Goal: Task Accomplishment & Management: Manage account settings

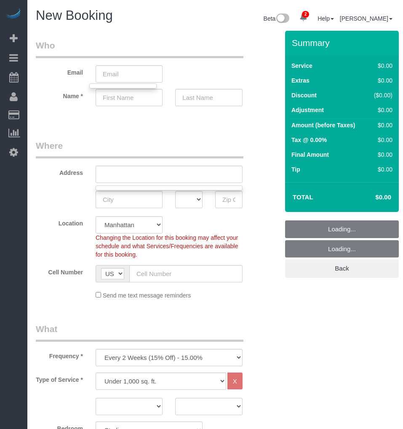
select select "number:89"
select select "number:90"
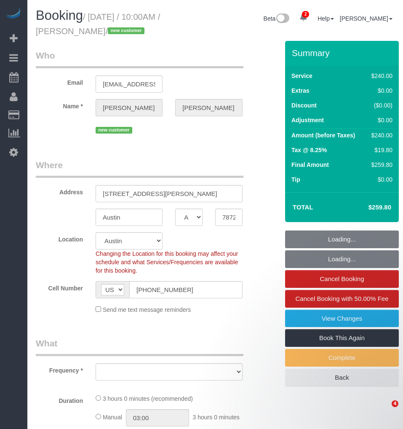
select select "[GEOGRAPHIC_DATA]"
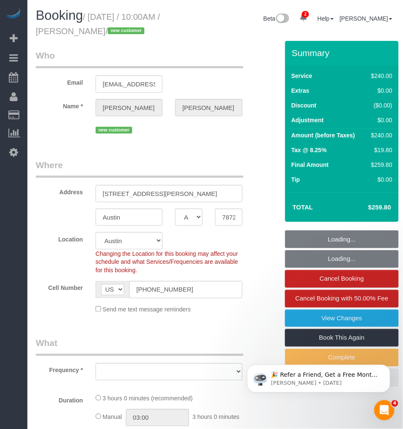
select select "string:stripe-pm_1S00qY4VGloSiKo7l30mGn2T"
select select "180"
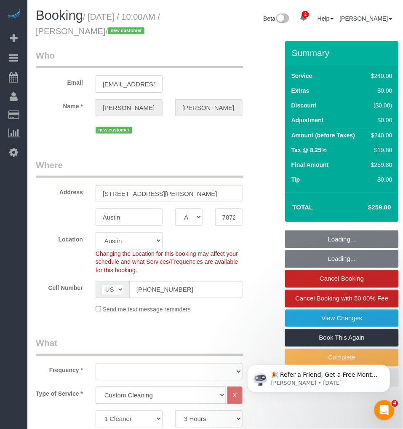
select select "object:811"
select select "spot1"
select select "number:89"
select select "number:90"
select select "number:13"
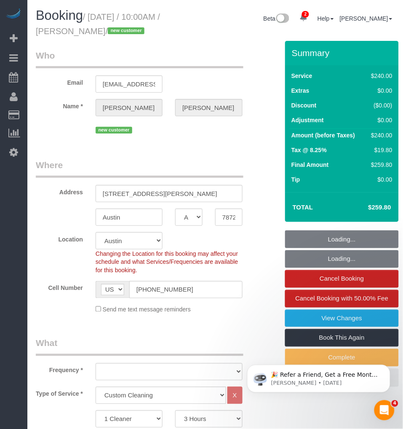
select select "number:5"
select select "object:965"
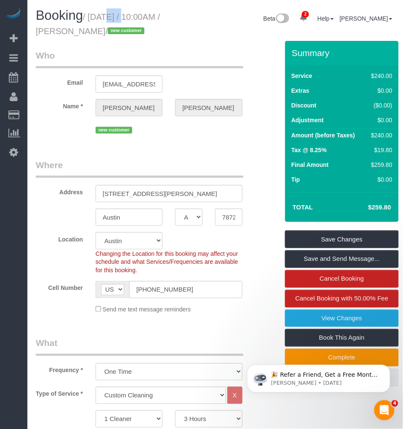
drag, startPoint x: 90, startPoint y: 18, endPoint x: 128, endPoint y: 28, distance: 38.9
click at [128, 28] on small "/ August 25, 2025 / 10:00AM / Darice McVay / new customer" at bounding box center [98, 24] width 124 height 24
copy small "August 25, 2025 / 10:00AM / Darice McVay"
drag, startPoint x: 43, startPoint y: 216, endPoint x: 165, endPoint y: 138, distance: 144.7
click at [43, 216] on link "Time Tracking Logs" at bounding box center [79, 219] width 105 height 17
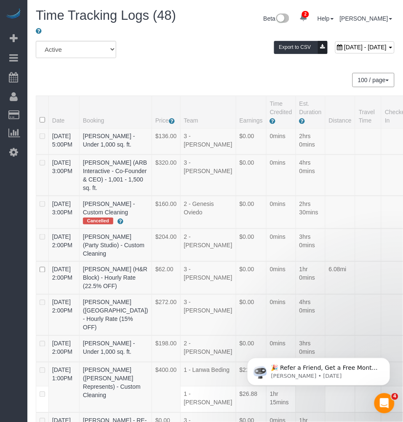
click at [344, 45] on span "August 25, 2025 - August 25, 2025" at bounding box center [365, 47] width 43 height 7
type input "**********"
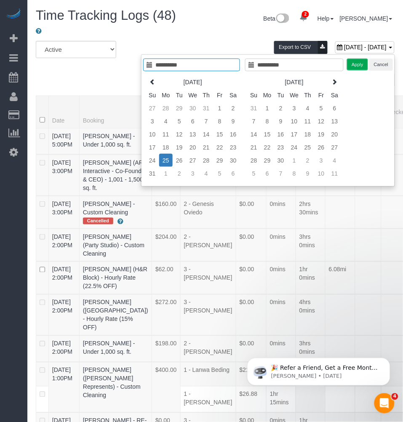
click at [165, 160] on td "25" at bounding box center [165, 160] width 13 height 13
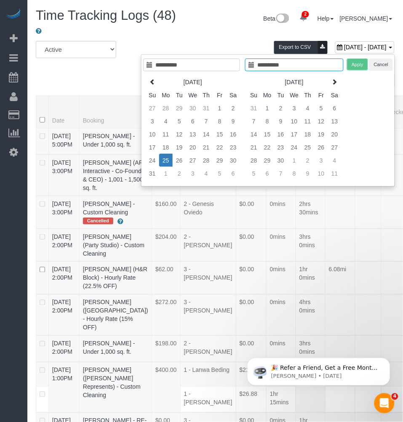
click at [165, 160] on td "25" at bounding box center [165, 160] width 13 height 13
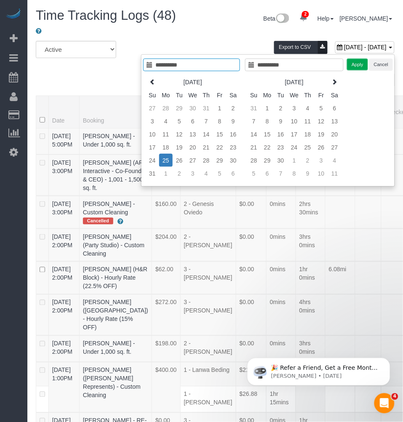
type input "**********"
click at [355, 64] on button "Apply" at bounding box center [357, 65] width 21 height 12
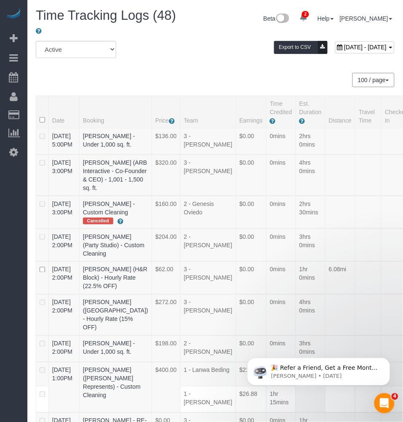
click at [190, 63] on div "All Active Archived August 25, 2025 - August 25, 2025 Export to CSV" at bounding box center [214, 53] width 371 height 24
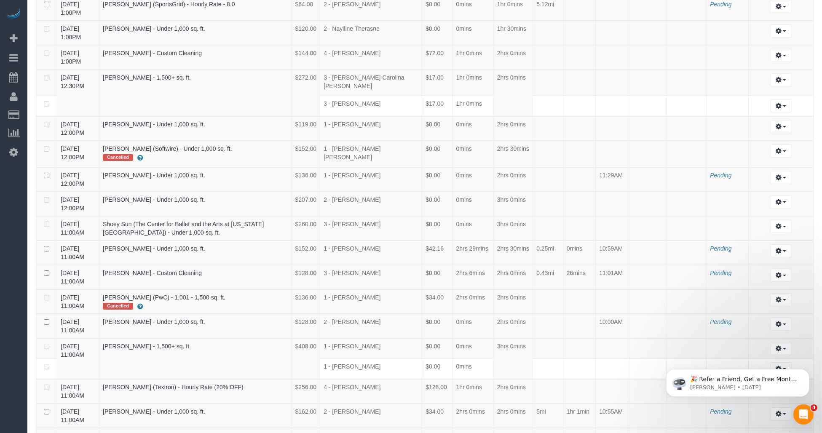
scroll to position [468, 0]
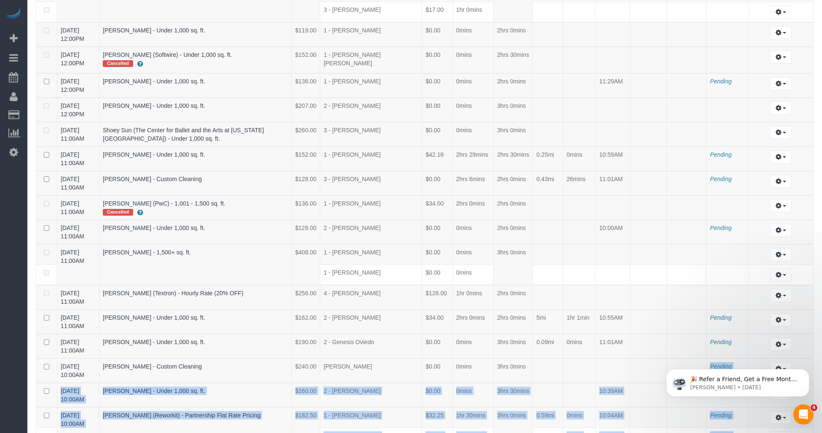
drag, startPoint x: 1260, startPoint y: 703, endPoint x: 657, endPoint y: 354, distance: 696.2
click at [403, 359] on td at bounding box center [648, 370] width 37 height 24
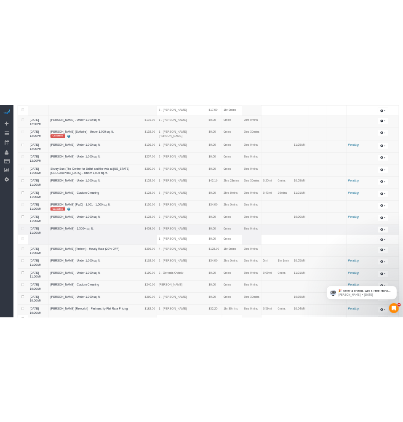
scroll to position [515, 0]
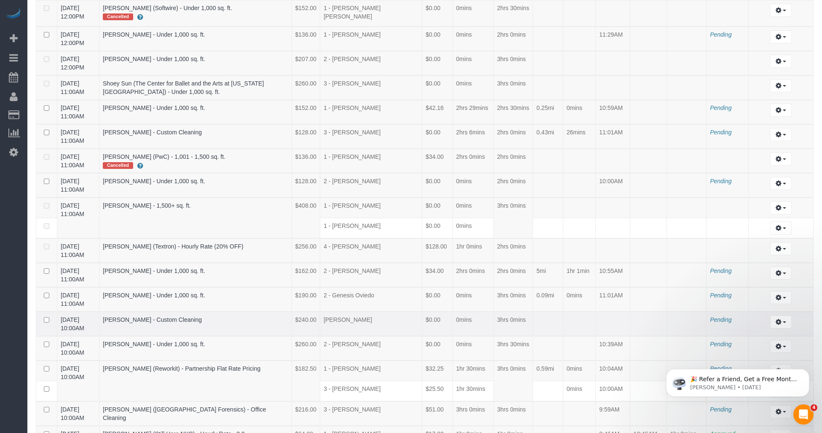
click at [403, 315] on td "3hrs 0mins" at bounding box center [513, 324] width 40 height 24
click at [403, 316] on td "3hrs 0mins" at bounding box center [513, 324] width 40 height 24
drag, startPoint x: 387, startPoint y: 309, endPoint x: 546, endPoint y: 308, distance: 159.2
click at [403, 312] on tr "08/25/2025 10:00AM Darice McVay - Custom Cleaning $240.00 LaShekka Gallegos $0.…" at bounding box center [424, 324] width 777 height 24
click at [403, 312] on td "3hrs 0mins" at bounding box center [513, 324] width 40 height 24
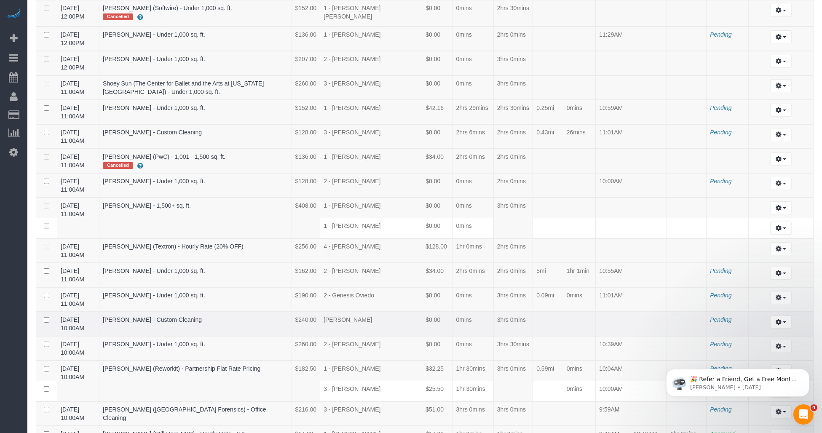
click at [403, 312] on td at bounding box center [548, 324] width 30 height 24
drag, startPoint x: 552, startPoint y: 306, endPoint x: 556, endPoint y: 306, distance: 4.6
click at [403, 312] on td at bounding box center [548, 324] width 30 height 24
click at [403, 312] on td at bounding box center [579, 324] width 33 height 24
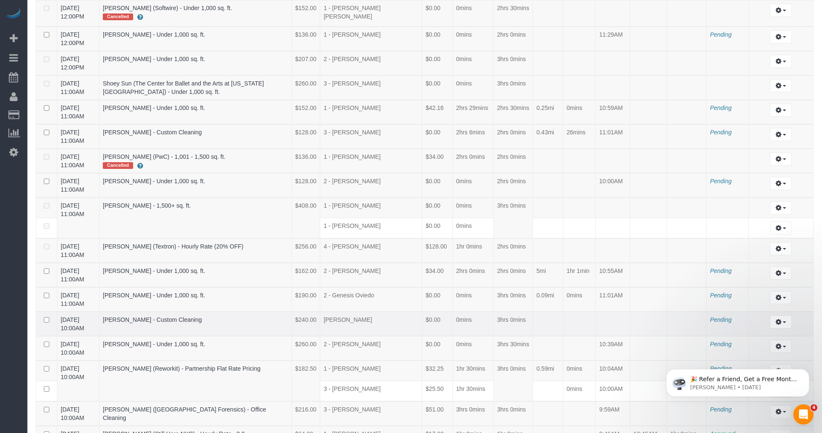
click at [268, 312] on td "Darice McVay - Custom Cleaning" at bounding box center [195, 324] width 192 height 24
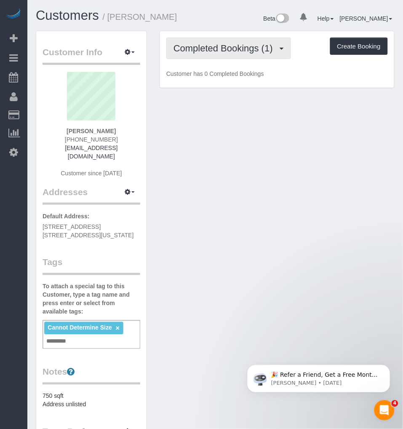
click at [231, 41] on button "Completed Bookings (1)" at bounding box center [228, 47] width 125 height 21
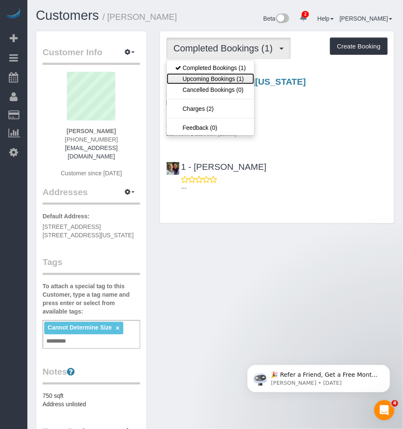
click at [201, 80] on link "Upcoming Bookings (1)" at bounding box center [211, 78] width 88 height 11
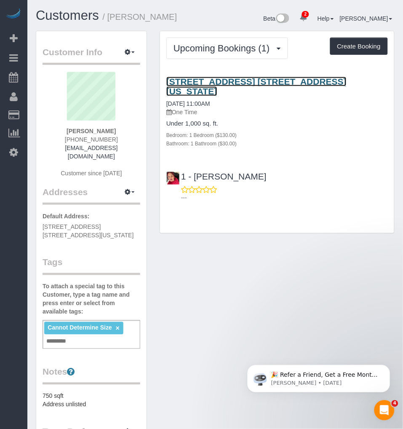
click at [224, 81] on link "606 West 30th Street, Apt. 44h, New York, NY 10001" at bounding box center [256, 86] width 180 height 19
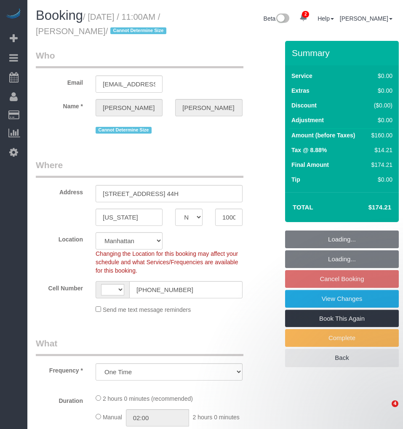
select select "NY"
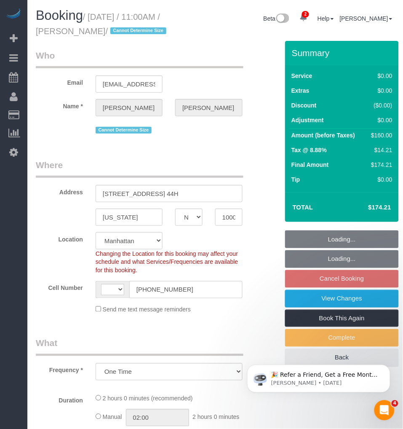
select select "object:391"
select select "string:US"
select select "string:stripe-pm_1RzNnE4VGloSiKo7tnWjTBfu"
select select "1"
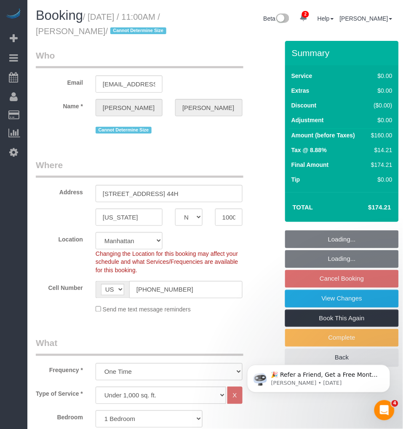
select select "spot4"
select select "number:58"
select select "number:73"
select select "number:15"
select select "number:5"
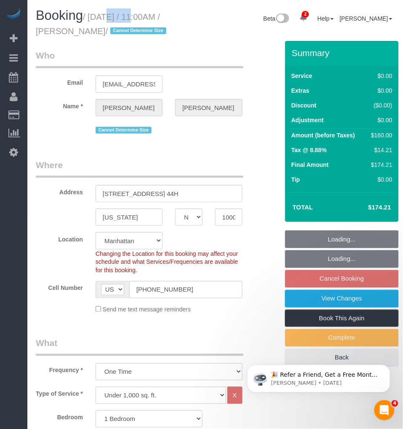
select select "1"
drag, startPoint x: 92, startPoint y: 15, endPoint x: 120, endPoint y: 26, distance: 29.9
click at [120, 26] on h1 "Booking / August 27, 2025 / 11:00AM / Tim Keelan / Cannot Determine Size" at bounding box center [107, 22] width 142 height 29
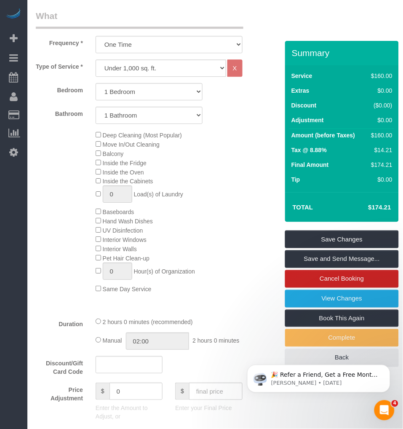
scroll to position [468, 0]
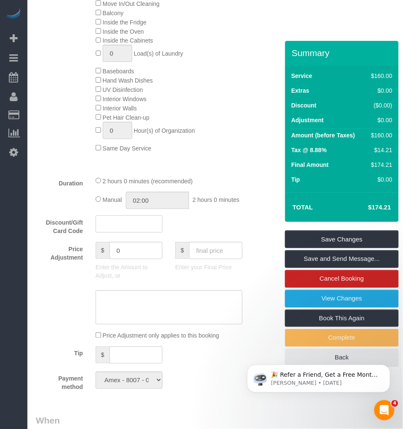
click at [123, 232] on input "text" at bounding box center [129, 223] width 67 height 17
paste input "BYESUMMER30"
type input "BYESUMMER30"
click at [200, 235] on div "Discount/Gift Card Code BYESUMMER30" at bounding box center [148, 225] width 239 height 20
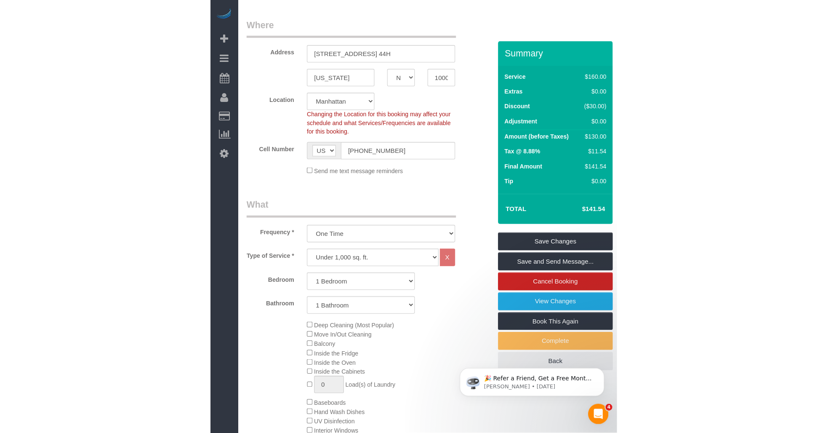
scroll to position [0, 0]
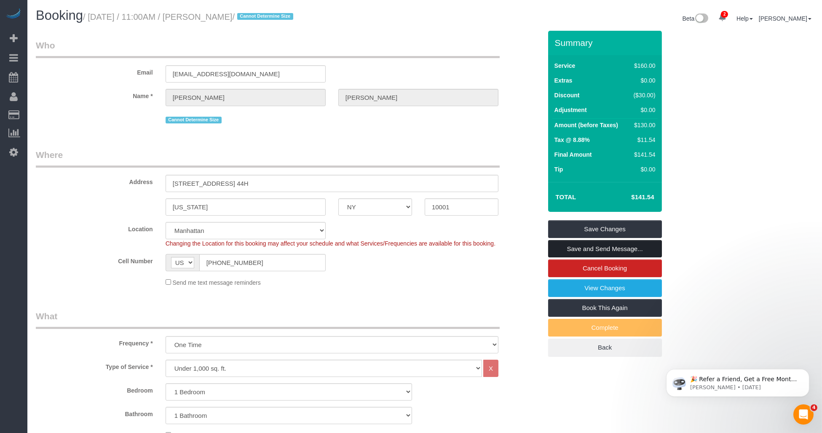
click at [403, 247] on link "Save and Send Message..." at bounding box center [605, 249] width 114 height 18
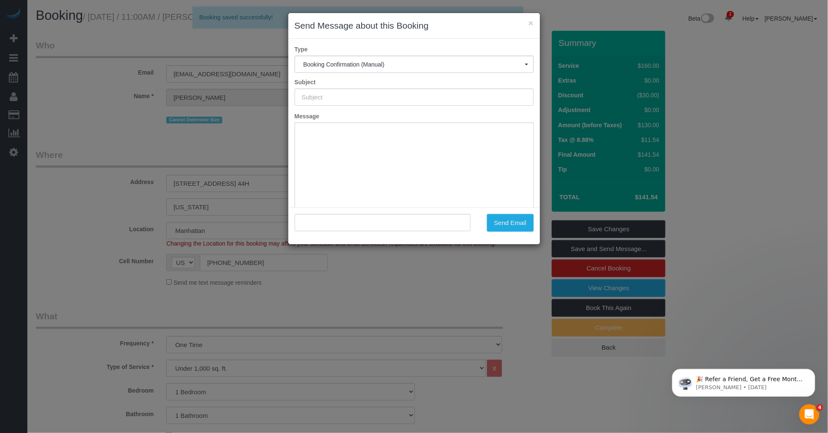
type input "Cleaning Confirmed for 08/27/2025 at 11:00am"
type input ""Tim Keelan" <timothykeelan@gmail.com>"
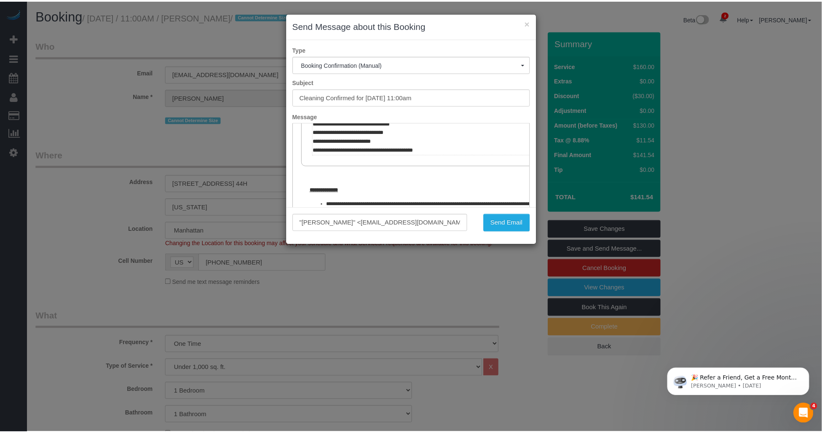
scroll to position [327, 0]
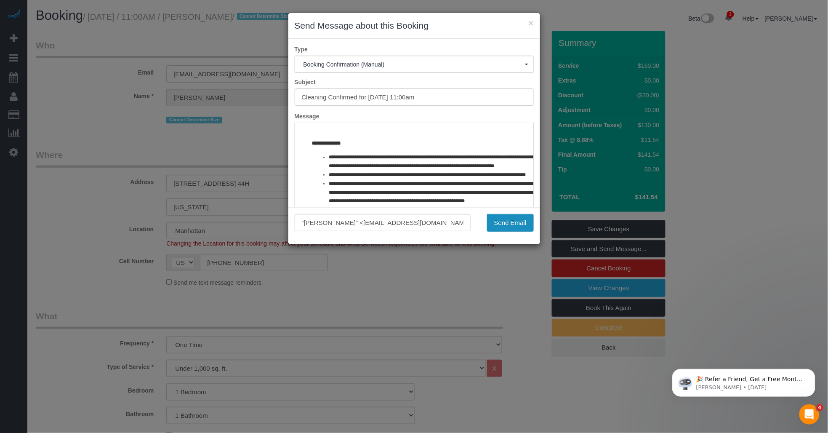
click at [403, 222] on button "Send Email" at bounding box center [510, 223] width 47 height 18
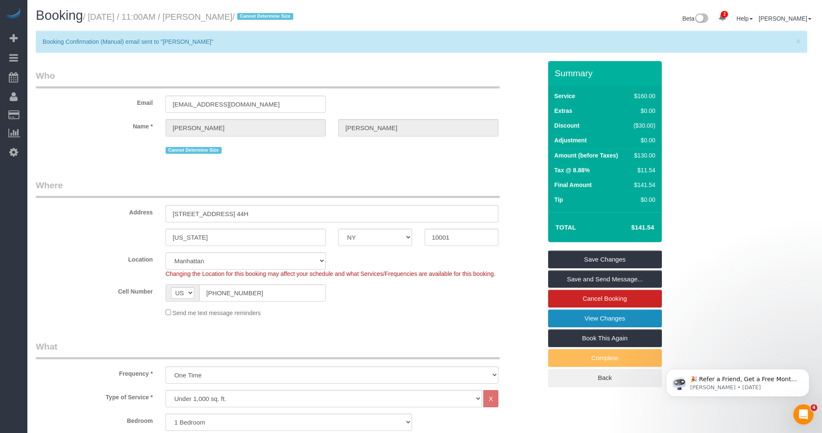
click at [403, 318] on link "View Changes" at bounding box center [605, 318] width 114 height 18
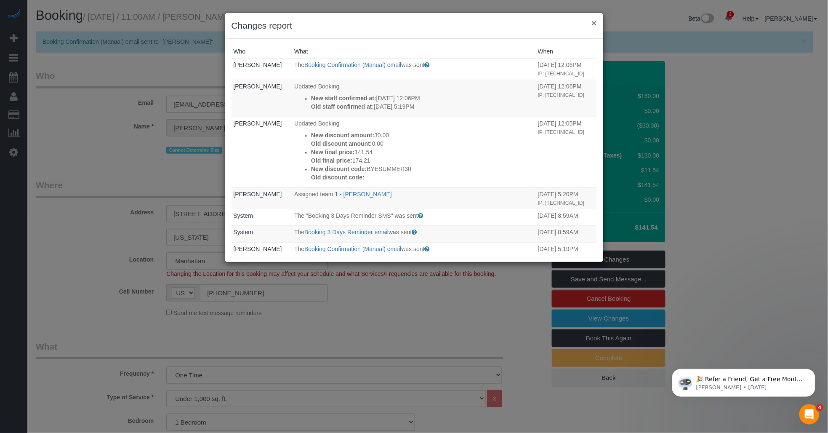
click at [403, 21] on button "×" at bounding box center [594, 23] width 5 height 9
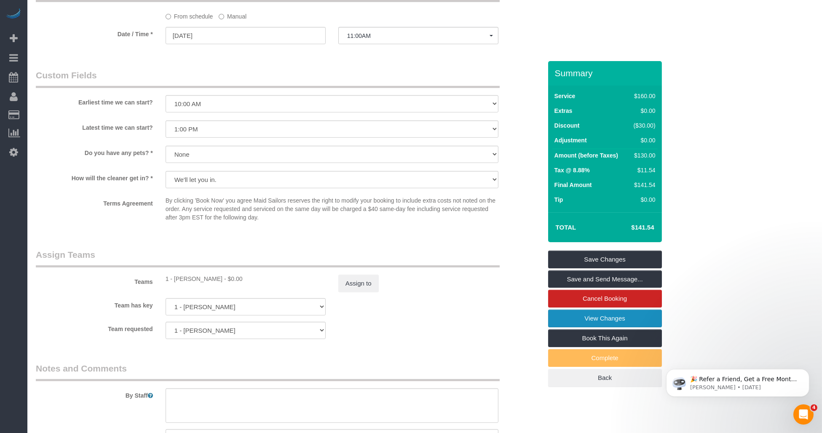
scroll to position [1069, 0]
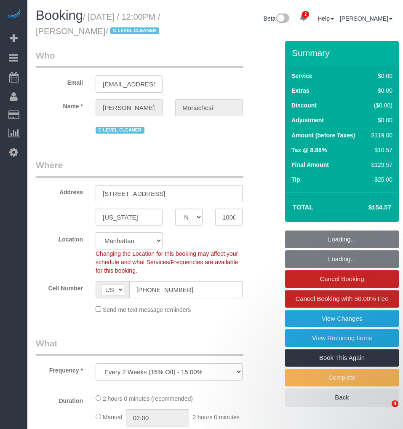
select select "NY"
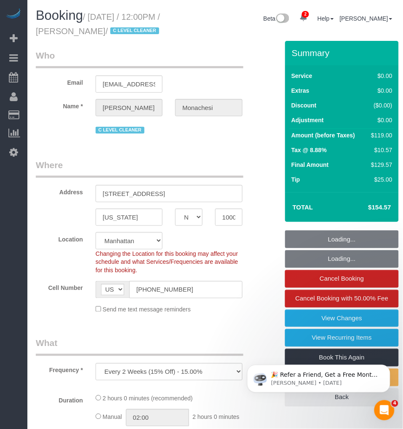
select select "object:764"
select select "1"
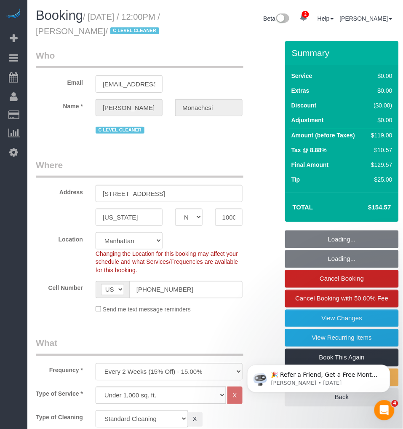
click at [139, 28] on small "/ August 25, 2025 / 12:00PM / Julia Monachesi / C LEVEL CLEANER" at bounding box center [99, 24] width 126 height 24
select select "number:59"
select select "number:76"
select select "number:15"
select select "number:6"
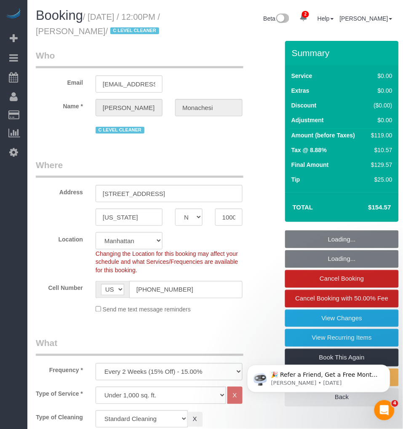
select select "number:21"
drag, startPoint x: 138, startPoint y: 28, endPoint x: 85, endPoint y: 32, distance: 52.8
click at [102, 34] on small "/ August 25, 2025 / 12:00PM / Julia Monachesi / C LEVEL CLEANER" at bounding box center [99, 24] width 126 height 24
select select "string:stripe-pm_1QlwZp4VGloSiKo7Aw8ONXaS"
select select "spot1"
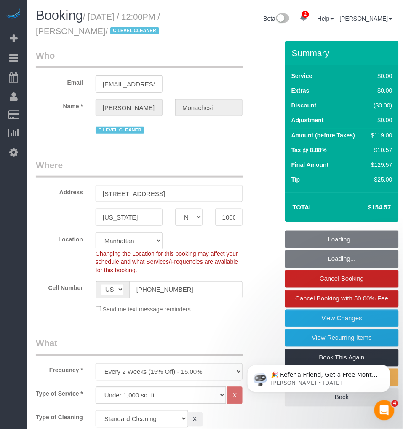
select select "1"
drag, startPoint x: 70, startPoint y: 19, endPoint x: 75, endPoint y: 20, distance: 4.4
click at [73, 19] on span "Booking" at bounding box center [59, 15] width 47 height 15
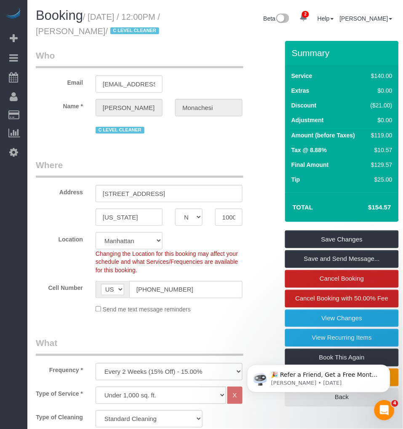
drag, startPoint x: 75, startPoint y: 20, endPoint x: 54, endPoint y: 21, distance: 20.7
click at [54, 21] on span "Booking" at bounding box center [59, 15] width 47 height 15
drag, startPoint x: 78, startPoint y: 32, endPoint x: 137, endPoint y: 32, distance: 58.5
click at [137, 32] on small "/ August 25, 2025 / 12:00PM / Julia Monachesi / C LEVEL CLEANER" at bounding box center [99, 24] width 126 height 24
copy small "Julia Monachesi"
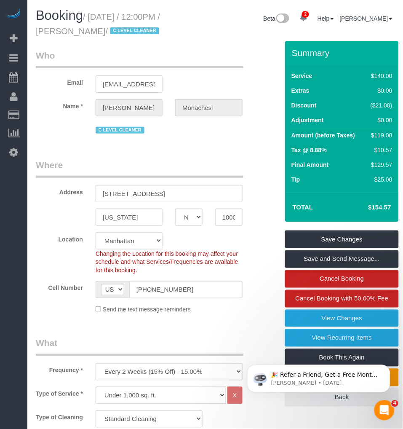
click at [95, 12] on small "/ August 25, 2025 / 12:00PM / Julia Monachesi / C LEVEL CLEANER" at bounding box center [99, 24] width 126 height 24
drag, startPoint x: 114, startPoint y: 18, endPoint x: 137, endPoint y: 30, distance: 26.8
click at [137, 30] on small "/ August 25, 2025 / 12:00PM / Julia Monachesi / C LEVEL CLEANER" at bounding box center [99, 24] width 126 height 24
copy small "August 25, 2025 / 12:00PM / Julia Monachesi"
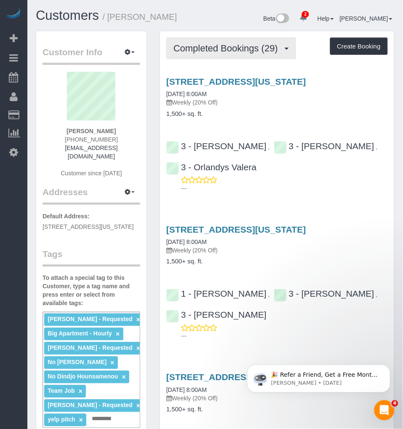
drag, startPoint x: 199, startPoint y: 46, endPoint x: 195, endPoint y: 52, distance: 6.9
click at [200, 46] on span "Completed Bookings (29)" at bounding box center [227, 48] width 109 height 11
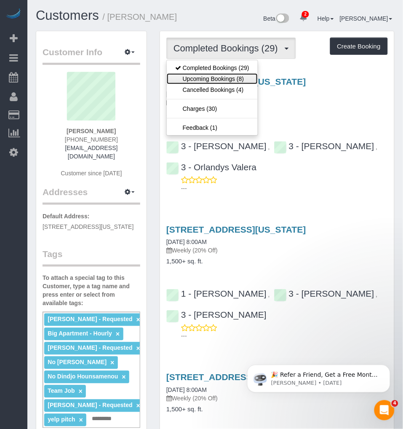
click at [200, 76] on link "Upcoming Bookings (8)" at bounding box center [212, 78] width 91 height 11
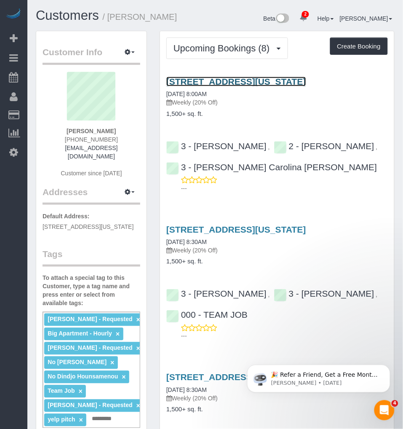
click at [212, 79] on link "[STREET_ADDRESS][US_STATE]" at bounding box center [236, 82] width 140 height 10
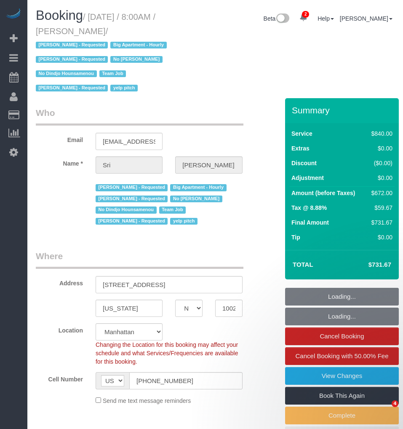
select select "NY"
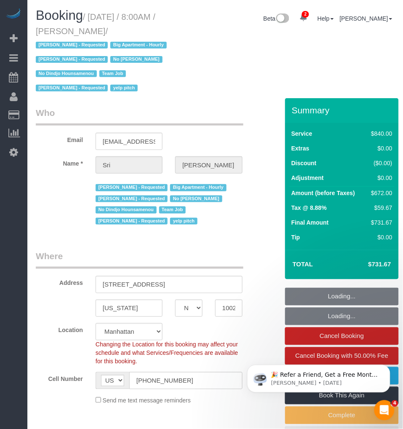
select select "object:779"
select select "string:stripe-pm_1I87dt4VGloSiKo7CuPcnWZf"
select select "3"
select select "210"
select select "spot1"
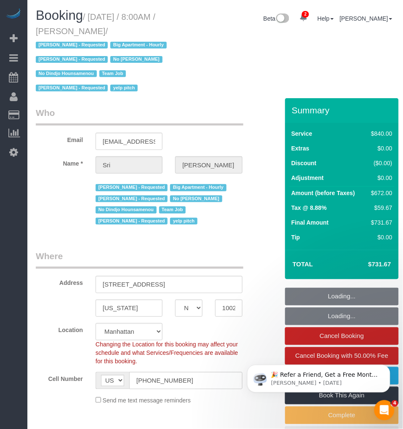
select select "number:89"
select select "number:90"
select select "number:15"
select select "number:5"
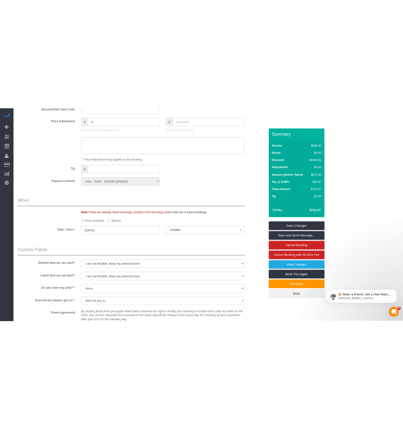
scroll to position [421, 0]
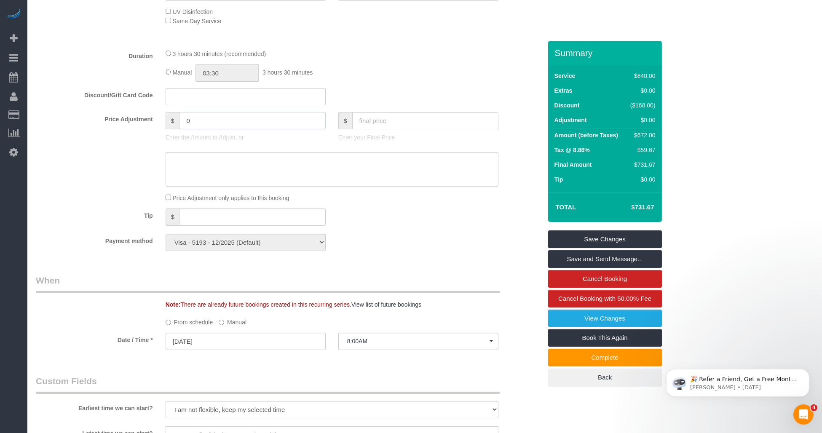
click at [188, 121] on input "0" at bounding box center [252, 120] width 146 height 17
type input "1"
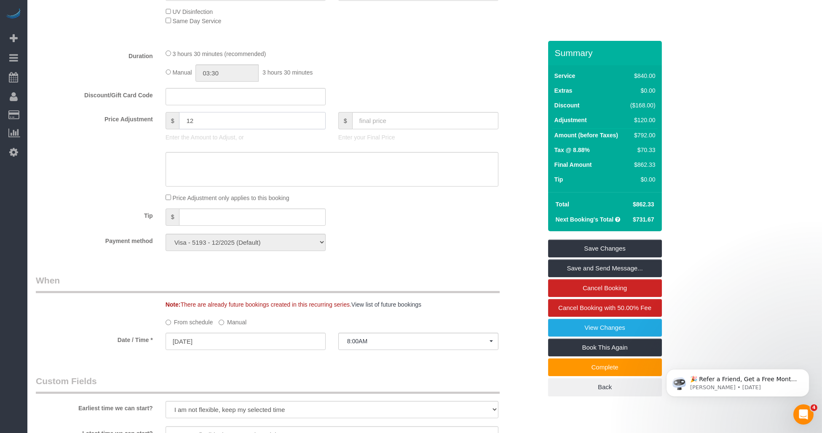
type input "1"
click at [184, 122] on input "20" at bounding box center [252, 120] width 146 height 17
type input "-20"
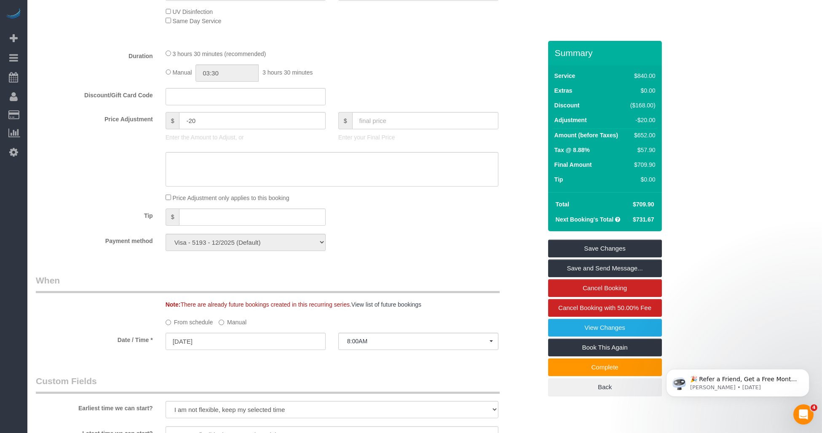
click at [99, 159] on div at bounding box center [288, 169] width 518 height 35
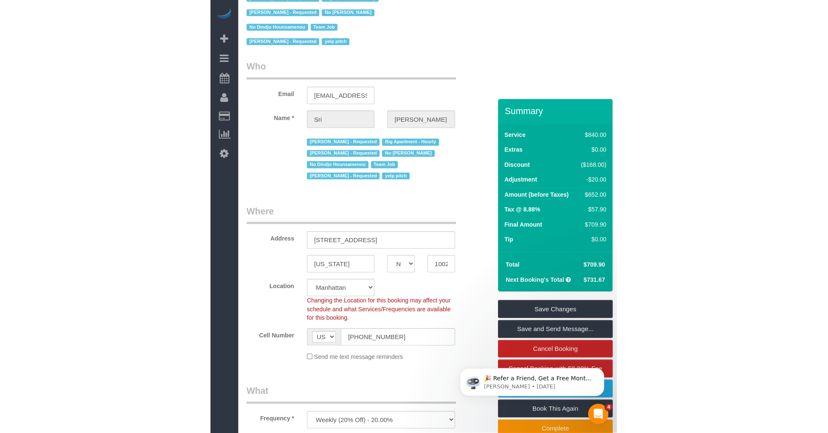
scroll to position [0, 0]
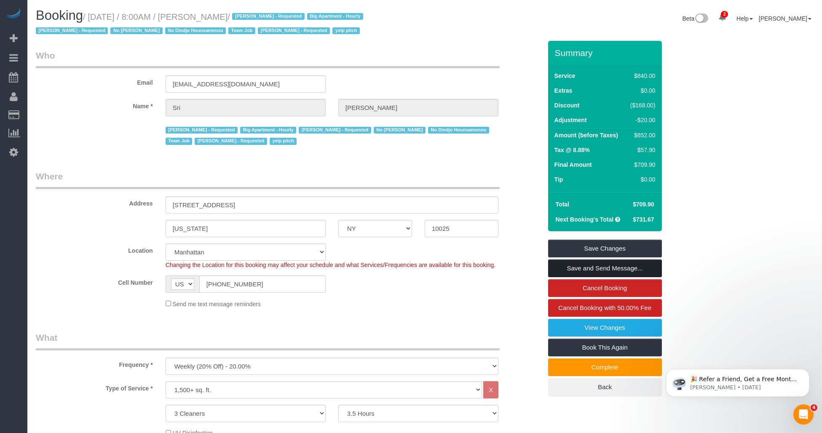
click at [403, 268] on link "Save and Send Message..." at bounding box center [605, 268] width 114 height 18
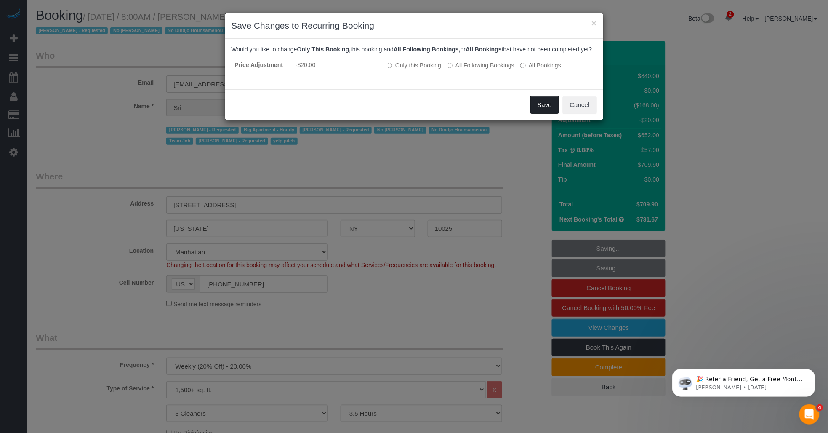
click at [403, 112] on button "Save" at bounding box center [545, 105] width 29 height 18
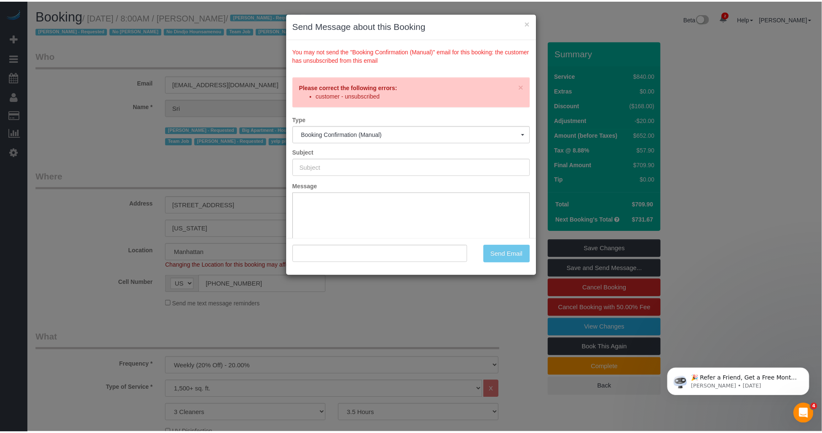
scroll to position [100, 0]
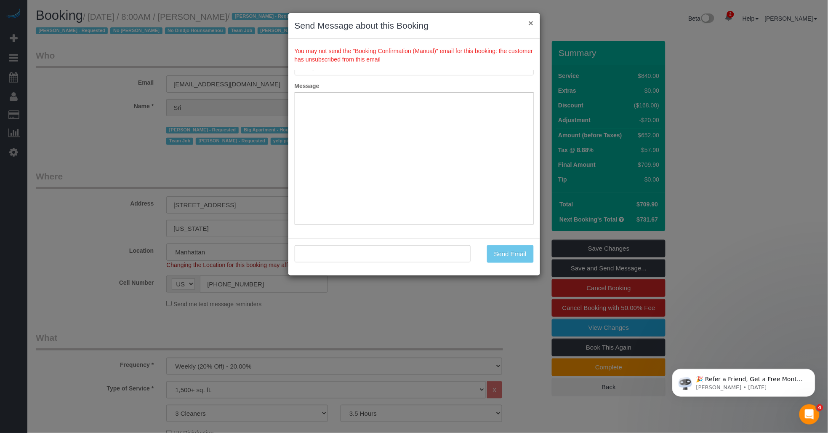
click at [403, 22] on button "×" at bounding box center [530, 23] width 5 height 9
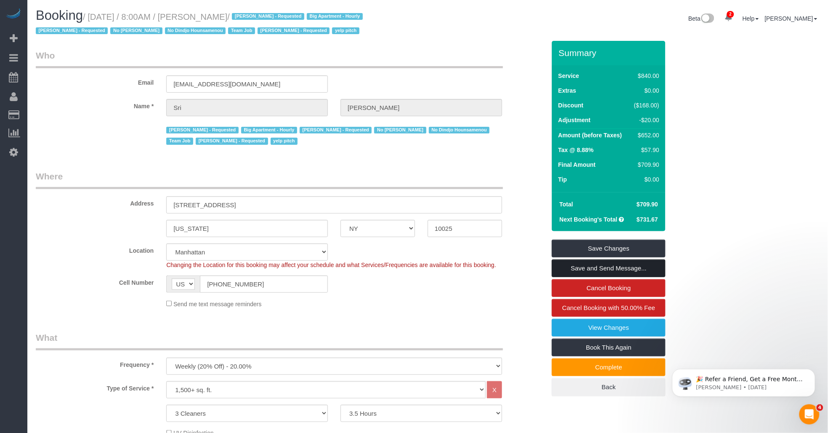
scroll to position [0, 0]
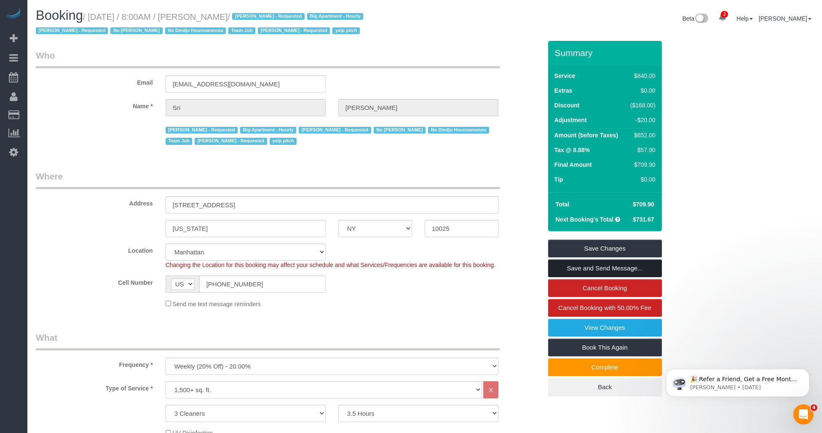
click at [403, 266] on link "Save and Send Message..." at bounding box center [605, 268] width 114 height 18
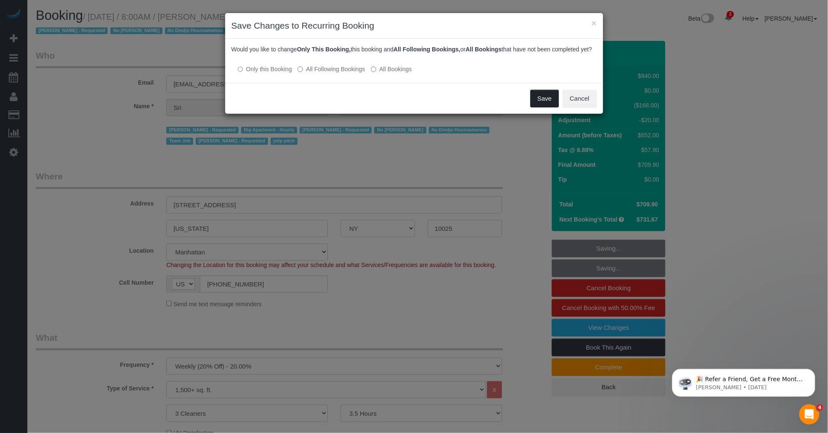
click at [403, 107] on button "Save" at bounding box center [545, 99] width 29 height 18
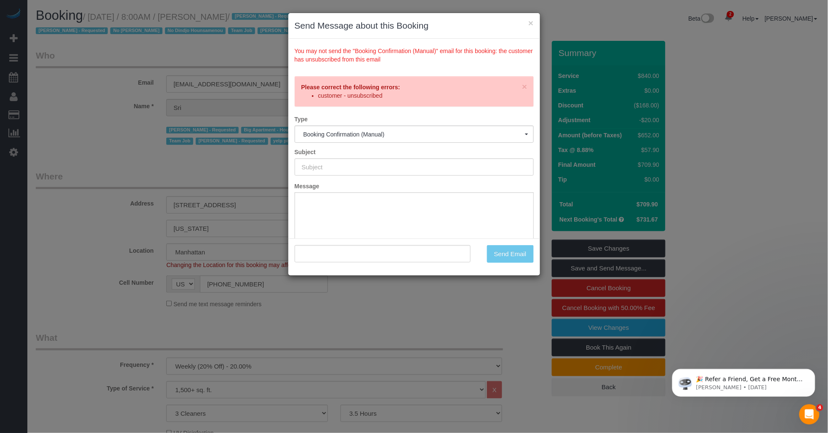
click at [349, 54] on div "You may not send the "Booking Confirmation (Manual)" email for this booking: th…" at bounding box center [414, 54] width 239 height 19
click at [403, 23] on button "×" at bounding box center [530, 23] width 5 height 9
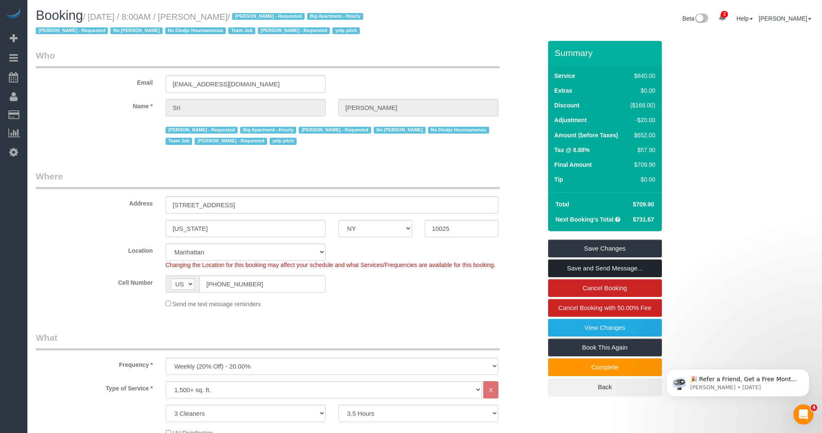
click at [403, 267] on link "Save and Send Message..." at bounding box center [605, 268] width 114 height 18
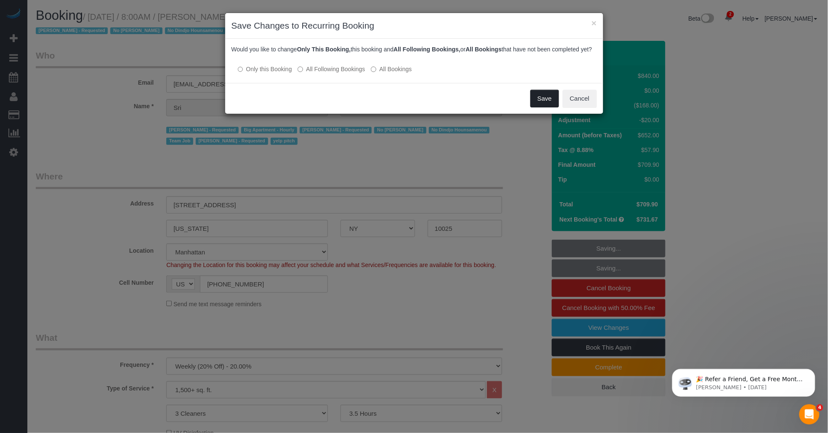
click at [403, 101] on button "Save" at bounding box center [545, 99] width 29 height 18
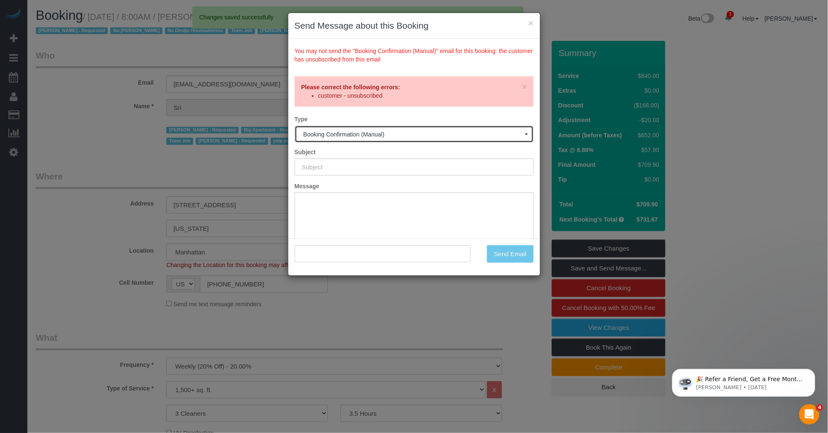
click at [372, 133] on span "Booking Confirmation (Manual)" at bounding box center [414, 134] width 221 height 7
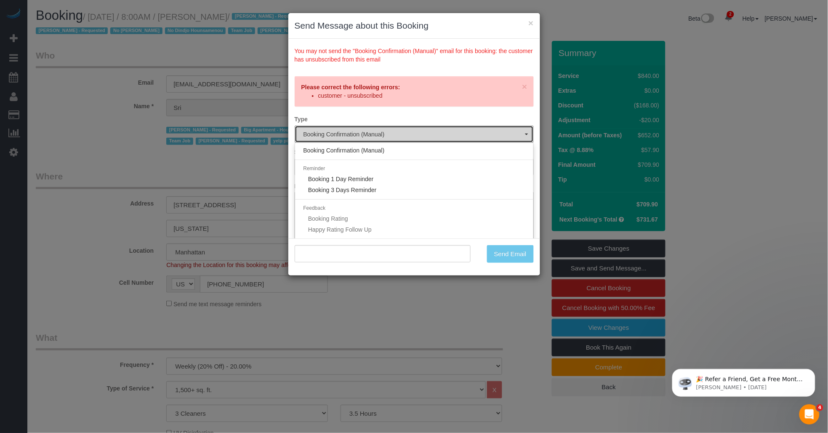
click at [372, 133] on span "Booking Confirmation (Manual)" at bounding box center [414, 134] width 221 height 7
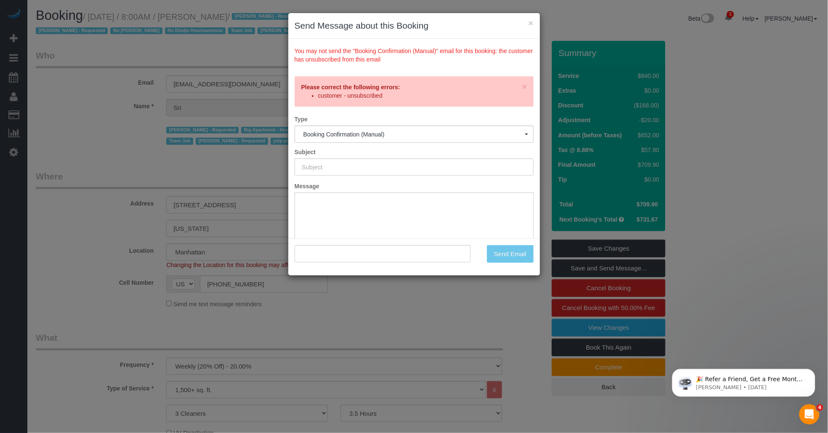
click at [403, 101] on div "× Please correct the following errors: customer - unsubscribed" at bounding box center [414, 91] width 239 height 30
click at [403, 22] on button "×" at bounding box center [530, 23] width 5 height 9
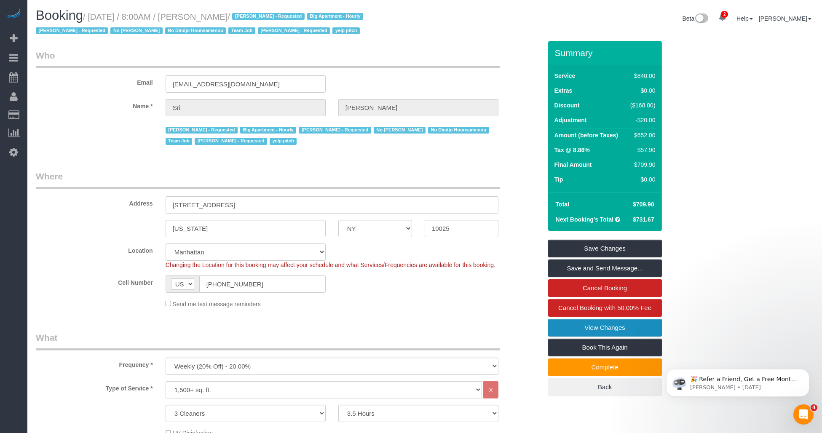
click at [403, 330] on link "View Changes" at bounding box center [605, 328] width 114 height 18
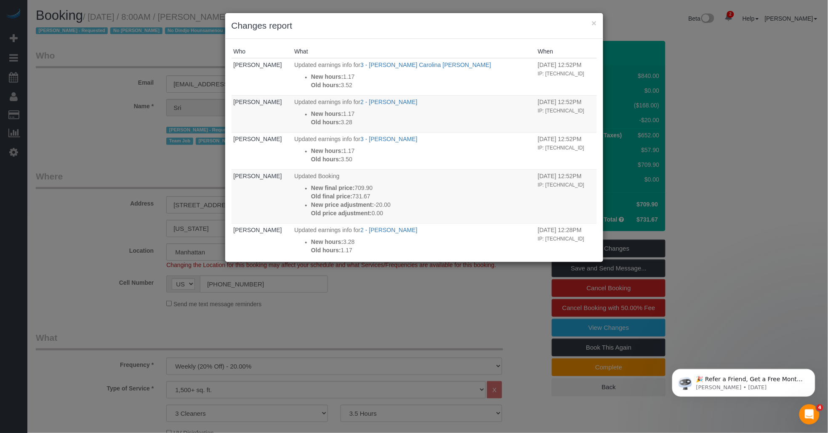
click at [403, 22] on div "× Changes report" at bounding box center [414, 26] width 378 height 26
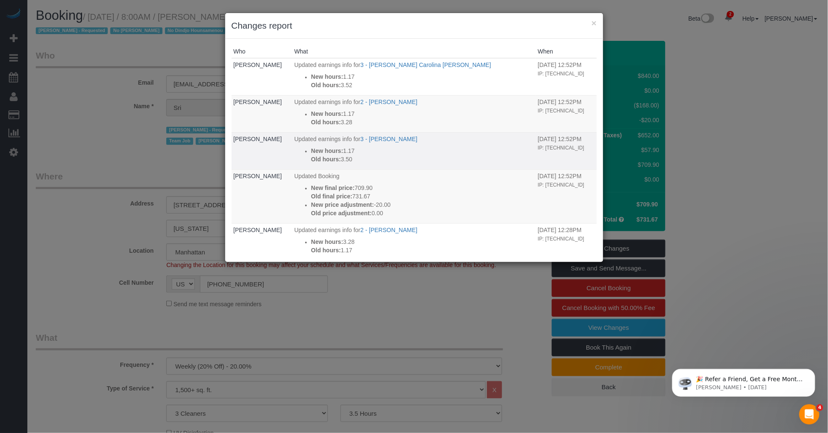
drag, startPoint x: 341, startPoint y: 158, endPoint x: 346, endPoint y: 159, distance: 4.7
click at [346, 159] on p "Old hours: 3.50" at bounding box center [422, 159] width 223 height 8
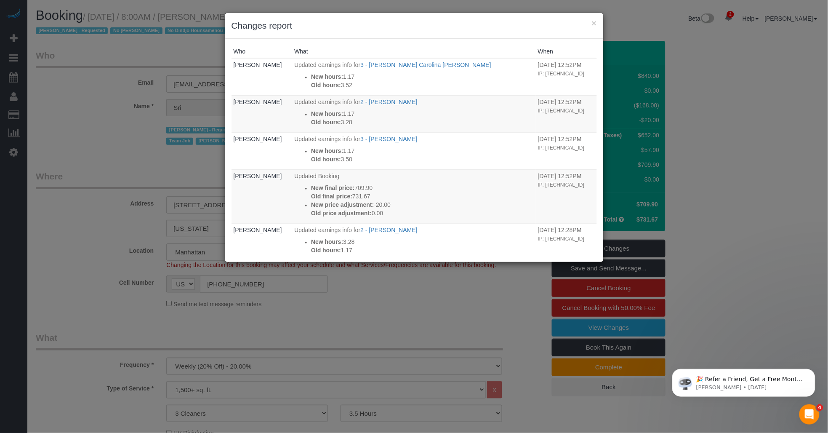
click at [403, 23] on div "× Changes report" at bounding box center [414, 26] width 378 height 26
drag, startPoint x: 594, startPoint y: 23, endPoint x: 455, endPoint y: 2, distance: 140.9
click at [403, 23] on button "×" at bounding box center [594, 23] width 5 height 9
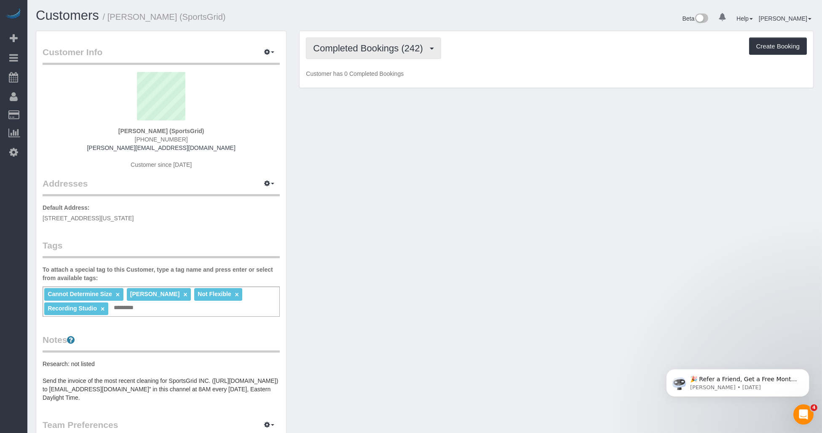
drag, startPoint x: 352, startPoint y: 54, endPoint x: 357, endPoint y: 62, distance: 9.7
click at [352, 55] on button "Completed Bookings (242)" at bounding box center [373, 47] width 135 height 21
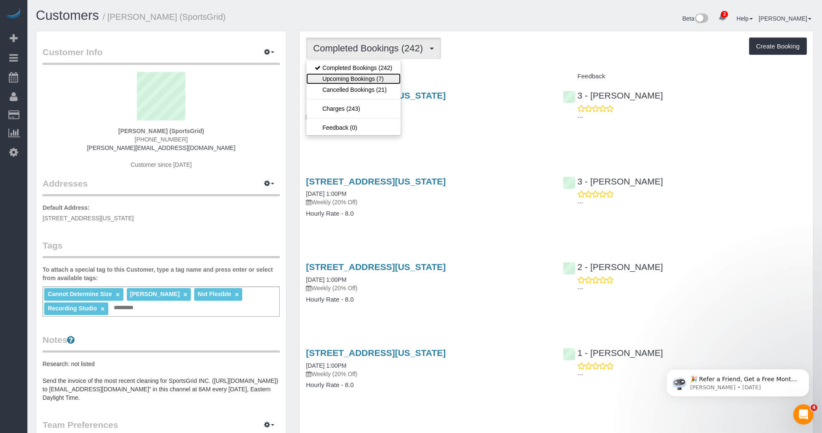
click at [348, 76] on link "Upcoming Bookings (7)" at bounding box center [353, 78] width 94 height 11
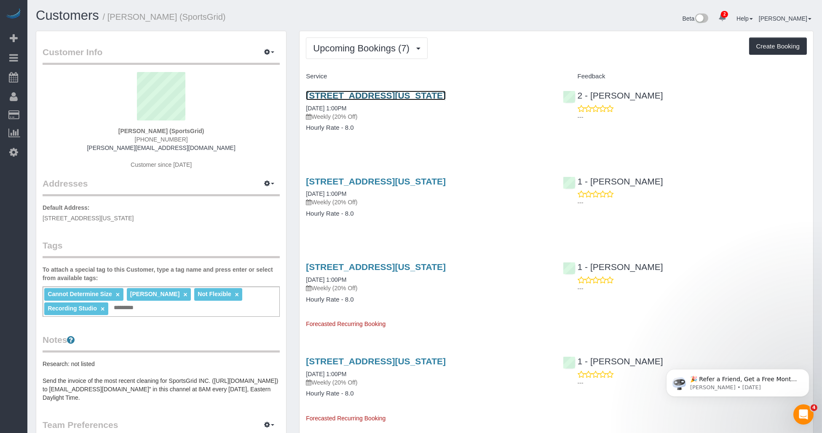
click at [356, 94] on link "218 West 35th Street, 5th Floor, New York, NY 10001" at bounding box center [376, 96] width 140 height 10
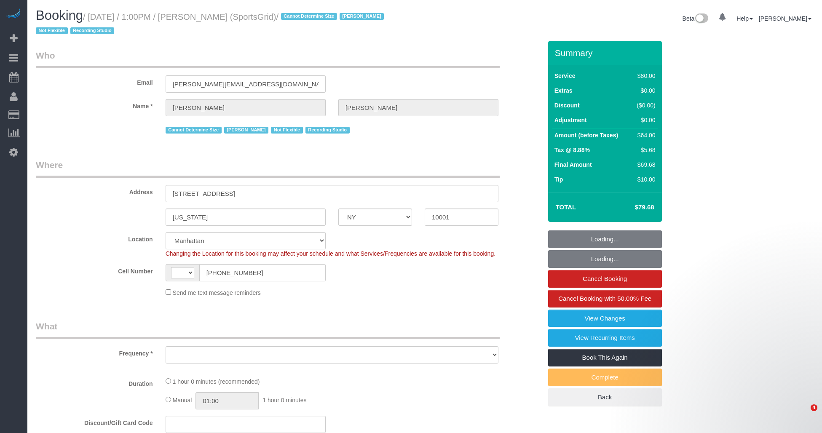
select select "NY"
select select "number:89"
select select "number:90"
select select "number:15"
select select "number:7"
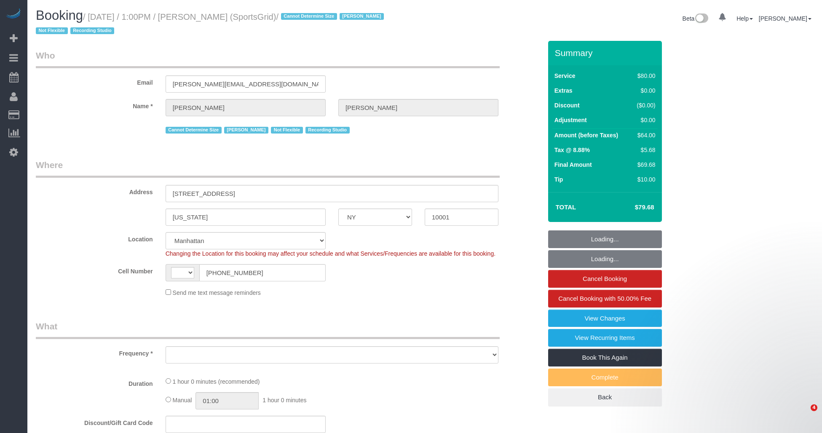
select select "number:21"
select select "string:[GEOGRAPHIC_DATA]"
select select "string:stripe-pm_1QoRfo4VGloSiKo7CpkoBSCp"
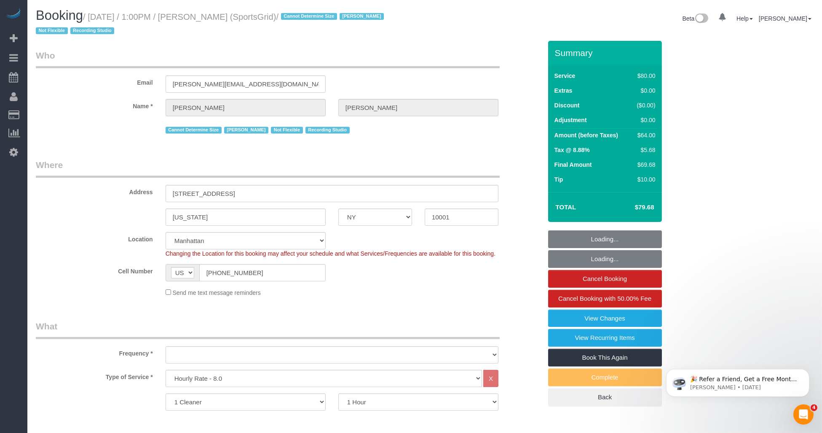
select select "object:972"
select select "spot1"
select select "object:1393"
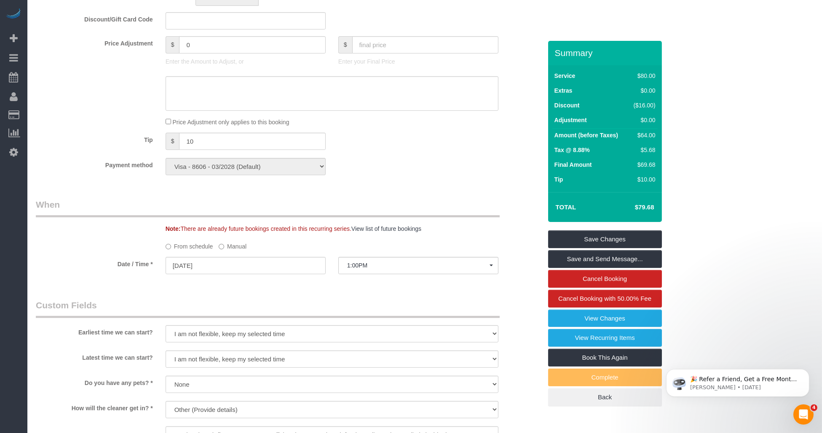
scroll to position [608, 0]
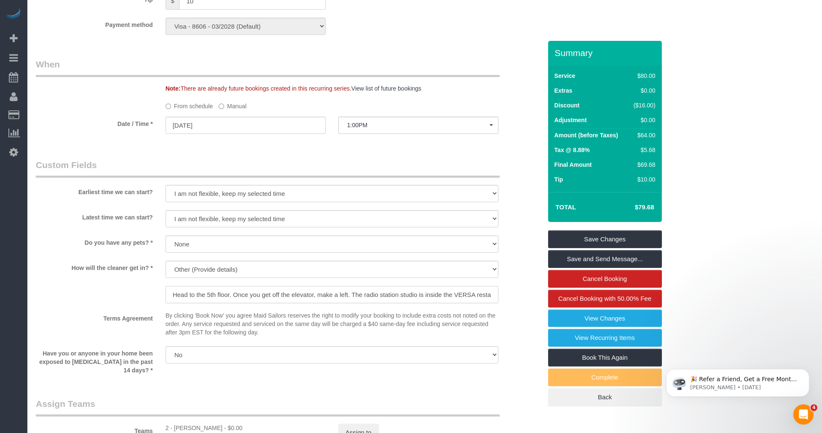
click at [179, 295] on input "Head to the 5th floor. Once you get off the elevator, make a left. The radio st…" at bounding box center [331, 294] width 333 height 17
click at [206, 296] on input "Head to the 5th floor. Once you get off the elevator, make a left. The radio st…" at bounding box center [331, 294] width 333 height 17
click at [248, 296] on input "Head to the 5th floor. Once you get off the elevator, make a left. The radio st…" at bounding box center [331, 294] width 333 height 17
click at [229, 296] on input "Head to the 5th floor. Once you get off the elevator, make a left. The radio st…" at bounding box center [331, 294] width 333 height 17
click at [279, 296] on input "Head to the 5th floor. Once you get off the elevator, make a left. The radio st…" at bounding box center [331, 294] width 333 height 17
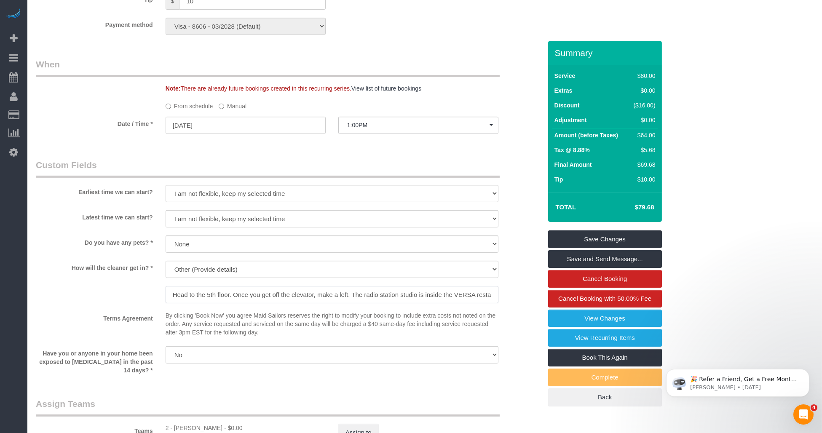
drag, startPoint x: 297, startPoint y: 296, endPoint x: 328, endPoint y: 297, distance: 30.3
click at [298, 296] on input "Head to the 5th floor. Once you get off the elevator, make a left. The radio st…" at bounding box center [331, 294] width 333 height 17
click at [331, 297] on input "Head to the 5th floor. Once you get off the elevator, make a left. The radio st…" at bounding box center [331, 294] width 333 height 17
click at [357, 297] on input "Head to the 5th floor. Once you get off the elevator, make a left. The radio st…" at bounding box center [331, 294] width 333 height 17
click at [368, 296] on input "Head to the 5th floor. Once you get off the elevator, make a left. The radio st…" at bounding box center [331, 294] width 333 height 17
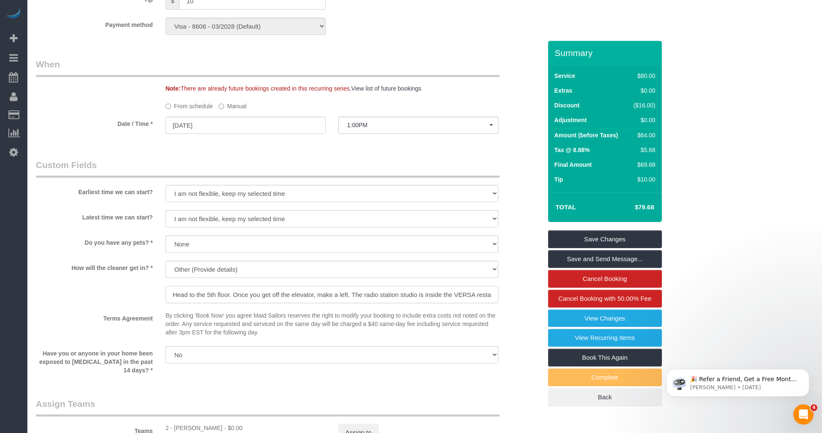
click at [339, 296] on input "Head to the 5th floor. Once you get off the elevator, make a left. The radio st…" at bounding box center [331, 294] width 333 height 17
click at [307, 296] on input "Head to the 5th floor. Once you get off the elevator, make a left. The radio st…" at bounding box center [331, 294] width 333 height 17
click at [277, 296] on input "Head to the 5th floor. Once you get off the elevator, make a left. The radio st…" at bounding box center [331, 294] width 333 height 17
drag, startPoint x: 312, startPoint y: 295, endPoint x: 360, endPoint y: 295, distance: 47.6
click at [312, 295] on input "Head to the 5th floor. Once you get off the elevator, make a left. The radio st…" at bounding box center [331, 294] width 333 height 17
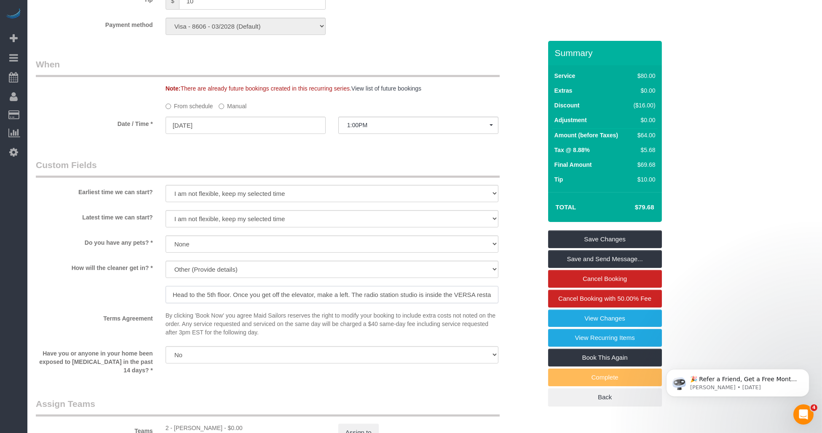
click at [360, 295] on input "Head to the 5th floor. Once you get off the elevator, make a left. The radio st…" at bounding box center [331, 294] width 333 height 17
drag, startPoint x: 419, startPoint y: 296, endPoint x: 444, endPoint y: 297, distance: 25.3
click at [419, 296] on input "Head to the 5th floor. Once you get off the elevator, make a left. The radio st…" at bounding box center [331, 294] width 333 height 17
click at [446, 297] on input "Head to the 5th floor. Once you get off the elevator, make a left. The radio st…" at bounding box center [331, 294] width 333 height 17
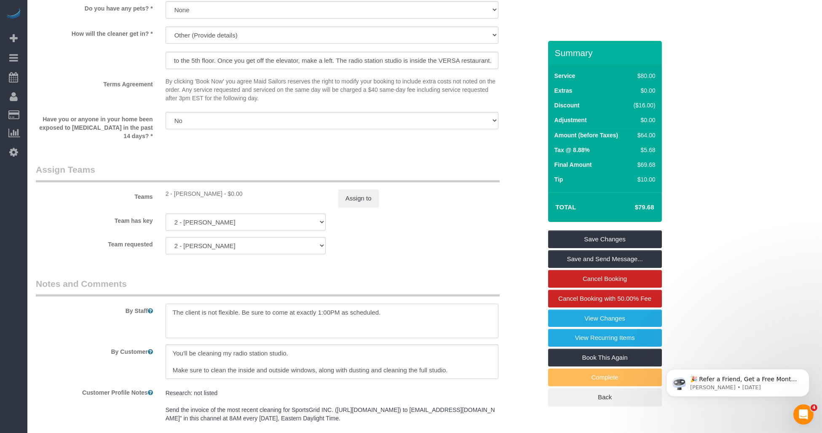
scroll to position [0, 0]
click at [309, 317] on textarea at bounding box center [331, 321] width 333 height 35
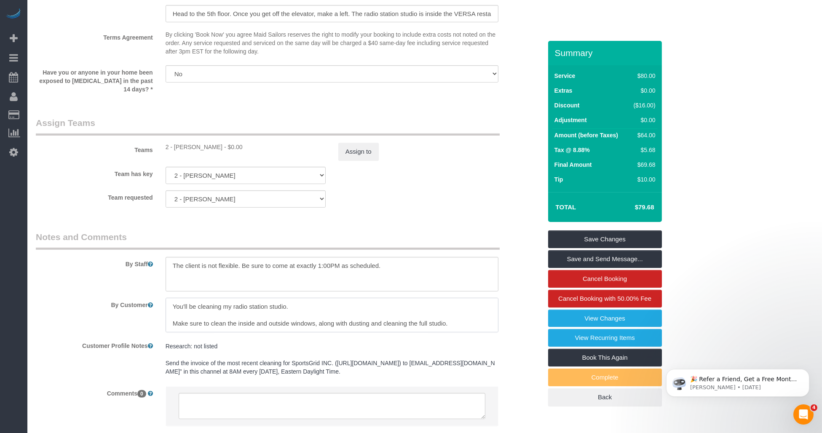
click at [317, 325] on textarea at bounding box center [331, 315] width 333 height 35
click at [260, 312] on textarea at bounding box center [331, 315] width 333 height 35
click at [252, 321] on textarea at bounding box center [331, 315] width 333 height 35
click at [280, 321] on textarea at bounding box center [331, 315] width 333 height 35
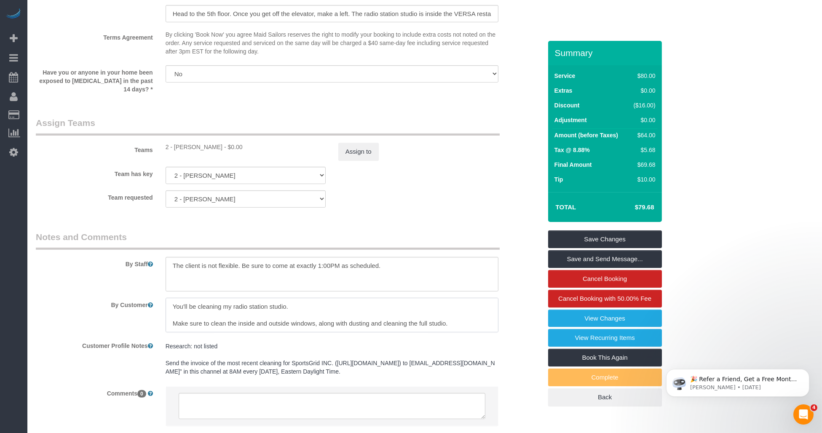
click at [280, 321] on textarea at bounding box center [331, 315] width 333 height 35
click at [328, 322] on textarea at bounding box center [331, 315] width 333 height 35
click at [280, 325] on textarea at bounding box center [331, 315] width 333 height 35
click at [243, 315] on textarea at bounding box center [331, 315] width 333 height 35
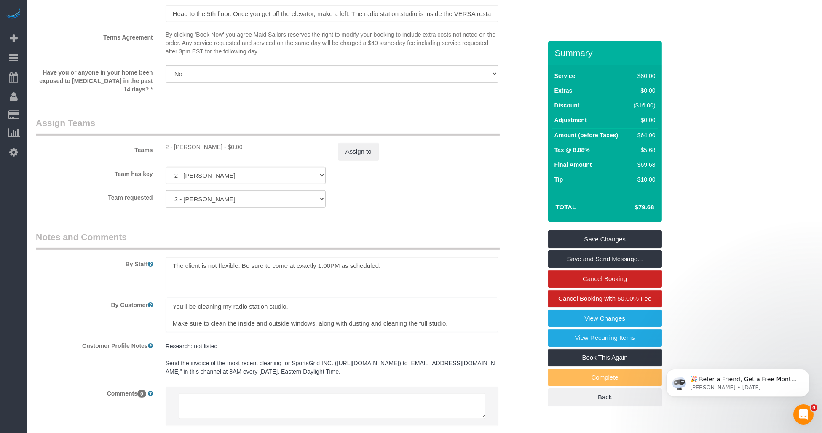
click at [245, 321] on textarea at bounding box center [331, 315] width 333 height 35
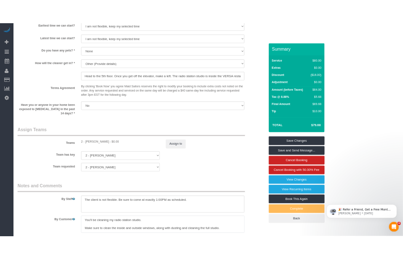
scroll to position [702, 0]
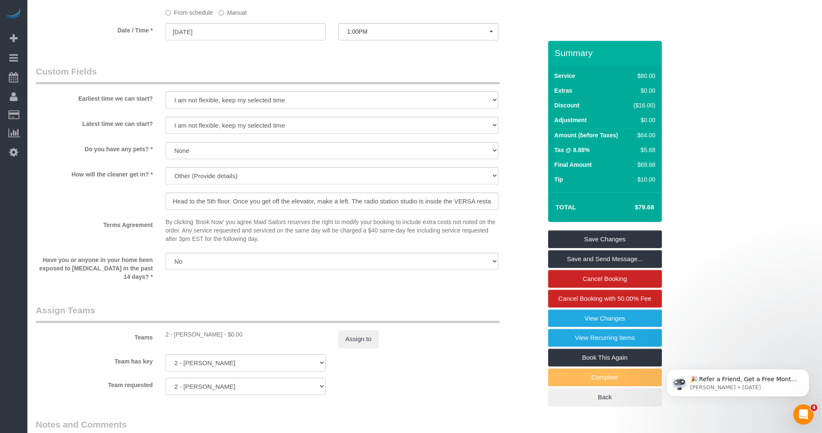
click at [355, 233] on p "By clicking 'Book Now' you agree Maid Sailors reserves the right to modify your…" at bounding box center [331, 230] width 333 height 25
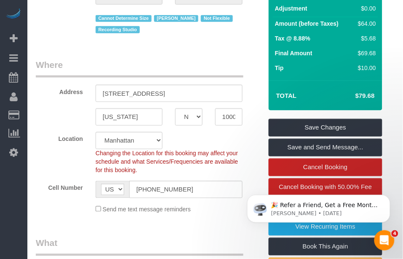
scroll to position [0, 0]
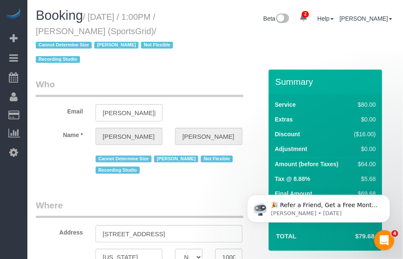
drag, startPoint x: 91, startPoint y: 16, endPoint x: 83, endPoint y: 40, distance: 25.7
click at [83, 40] on h1 "Booking / August 25, 2025 / 1:00PM / Gregg Sussman (SportsGrid) / Cannot Determ…" at bounding box center [107, 36] width 142 height 57
copy small "August 25, 2025 / 1:00PM / Gregg Sussman (SportsGrid)"
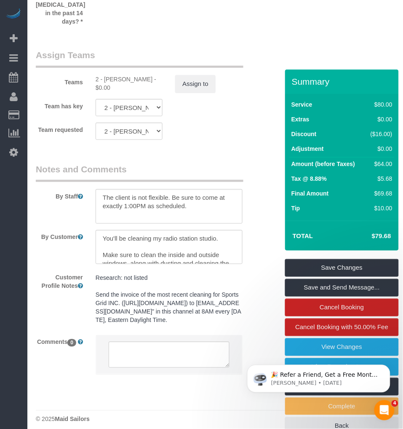
scroll to position [1003, 0]
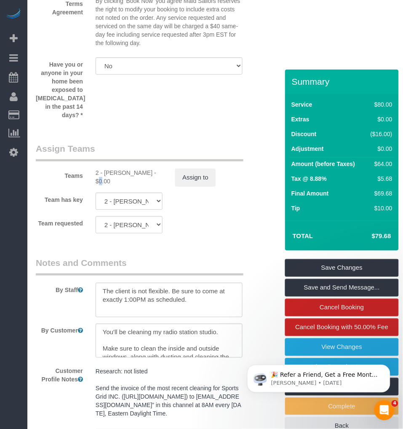
click at [127, 168] on div "2 - [PERSON_NAME] - $0.00" at bounding box center [129, 176] width 67 height 17
click at [125, 168] on div "2 - [PERSON_NAME] - $0.00" at bounding box center [129, 176] width 67 height 17
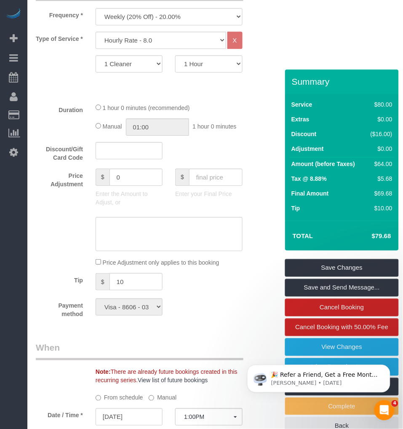
scroll to position [255, 0]
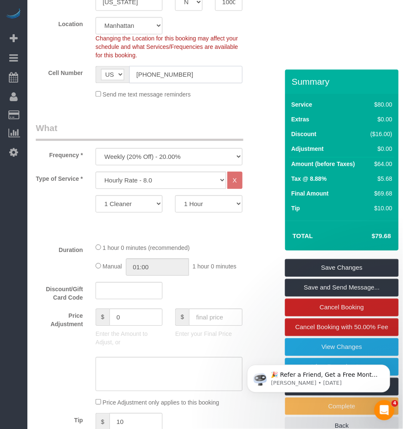
click at [156, 78] on input "(732) 580-5734" at bounding box center [185, 74] width 113 height 17
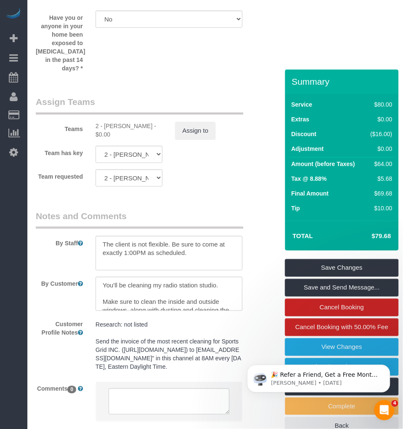
scroll to position [957, 0]
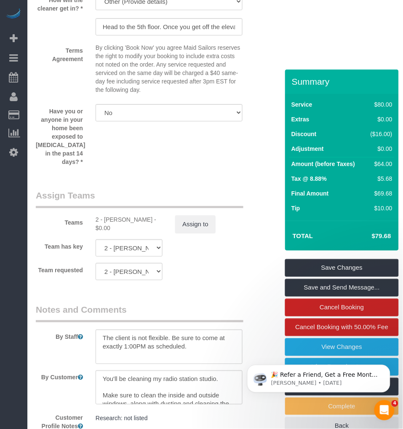
click at [233, 163] on fieldset "Custom Fields Earliest time we can start? I am not flexible, keep my selected t…" at bounding box center [149, 30] width 227 height 284
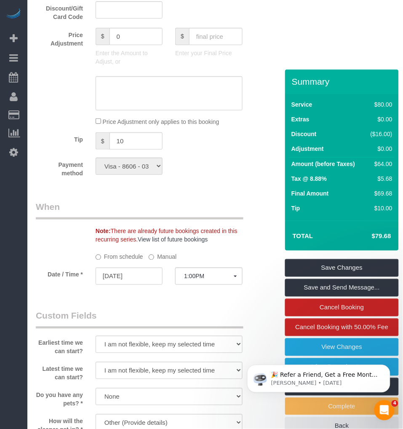
click at [232, 136] on div "Tip $ 10" at bounding box center [148, 141] width 239 height 19
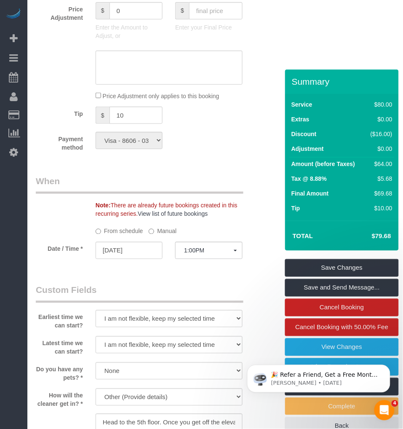
scroll to position [608, 0]
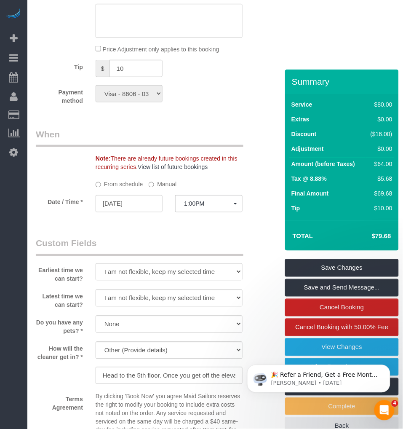
click at [64, 233] on div "Who Email gregg@sportsgrid.com Name * Gregg Sussman Cannot Determine Size Jacky…" at bounding box center [148, 177] width 239 height 1433
click at [64, 171] on div "Note: There are already future bookings created in this recurring series. View …" at bounding box center [148, 149] width 239 height 43
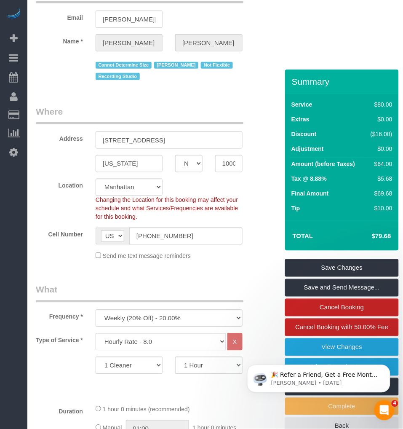
scroll to position [0, 0]
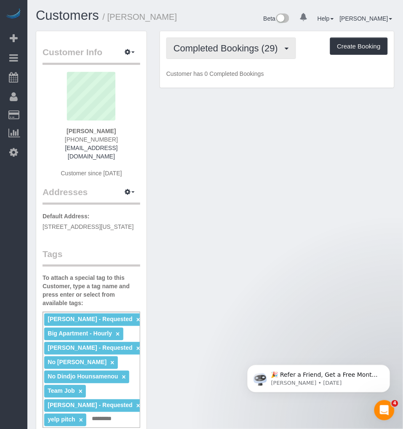
click at [246, 45] on span "Completed Bookings (29)" at bounding box center [227, 48] width 109 height 11
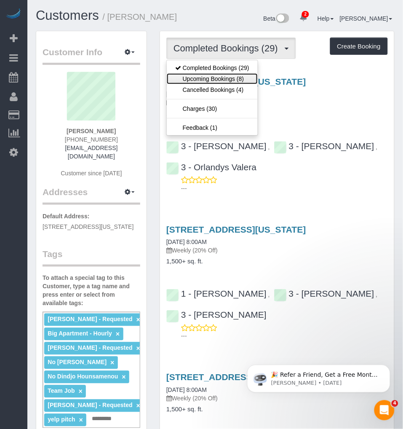
click at [220, 74] on link "Upcoming Bookings (8)" at bounding box center [212, 78] width 91 height 11
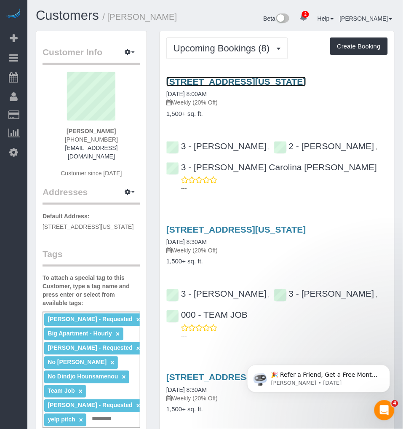
click at [217, 79] on link "[STREET_ADDRESS][US_STATE]" at bounding box center [236, 82] width 140 height 10
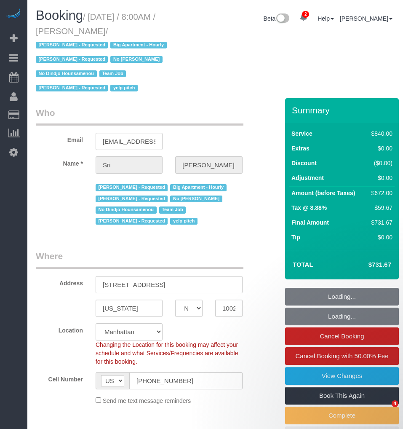
select select "NY"
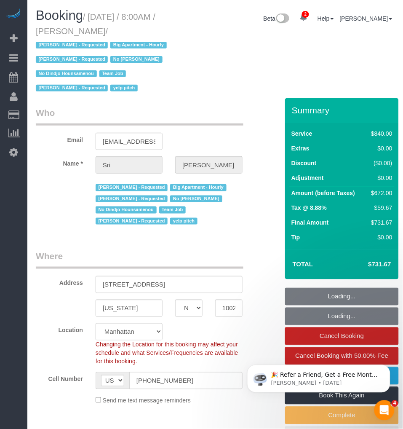
select select "string:stripe-pm_1I87dt4VGloSiKo7CuPcnWZf"
select select "number:89"
select select "number:90"
select select "number:15"
select select "number:5"
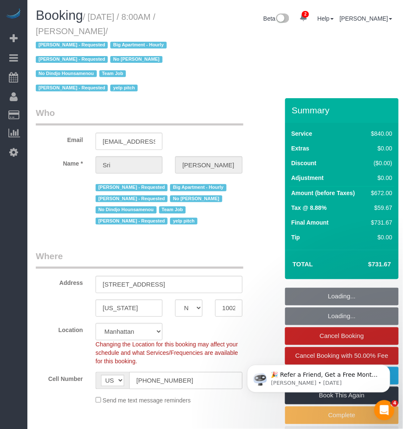
select select "object:920"
select select "3"
select select "210"
select select "spot1"
select select "object:1345"
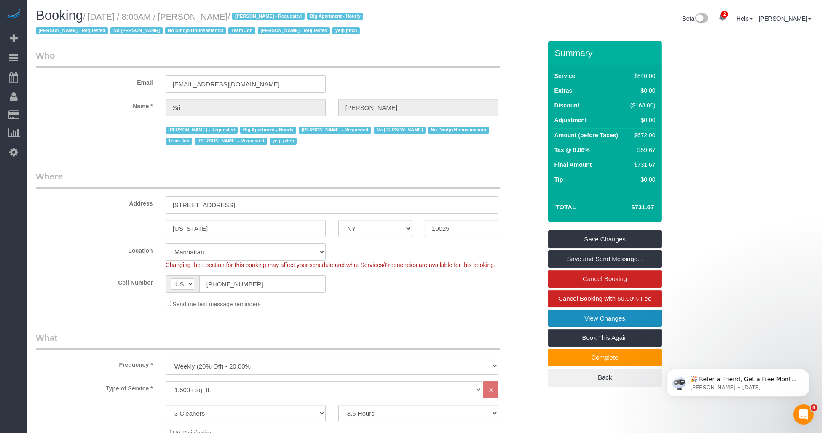
click at [403, 315] on link "View Changes" at bounding box center [605, 318] width 114 height 18
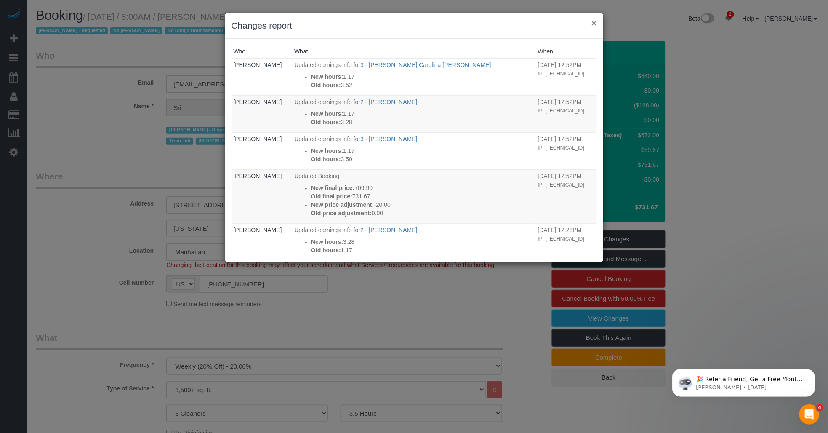
drag, startPoint x: 594, startPoint y: 22, endPoint x: 583, endPoint y: 25, distance: 11.1
click at [403, 22] on button "×" at bounding box center [594, 23] width 5 height 9
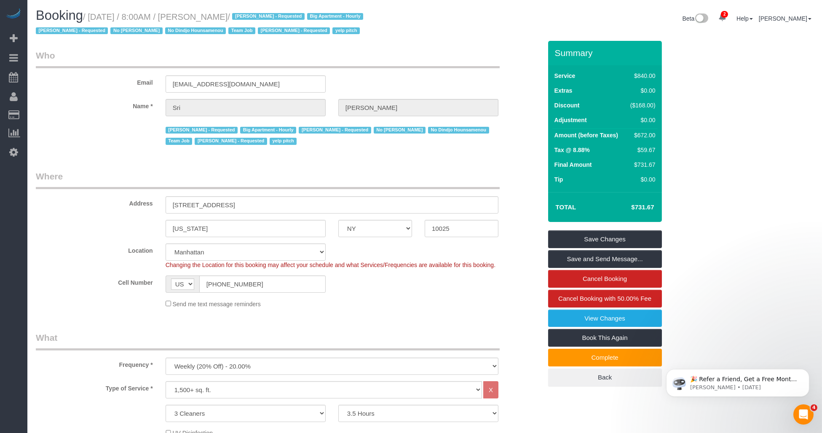
click at [98, 128] on div "Alketa Tomaj - Requested Big Apartment - Hourly Mariela Martinez - Requested No…" at bounding box center [288, 135] width 518 height 24
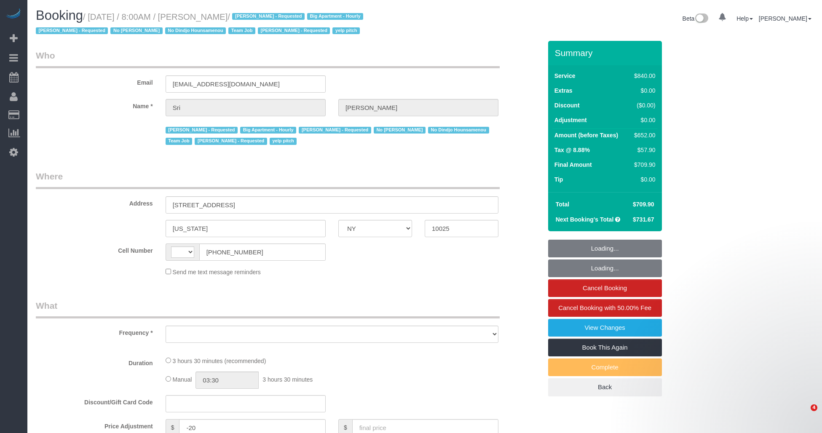
select select "NY"
select select "object:428"
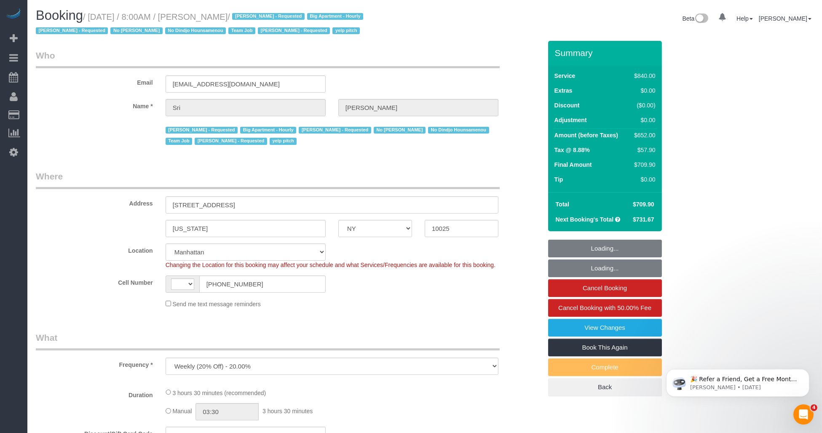
select select "string:[GEOGRAPHIC_DATA]"
select select "string:stripe-pm_1I87dt4VGloSiKo7CuPcnWZf"
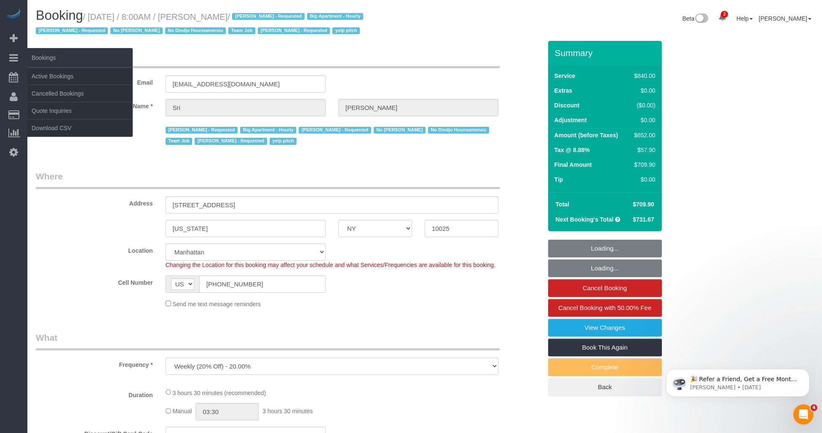
select select "spot1"
select select "number:89"
select select "number:90"
select select "number:15"
select select "number:5"
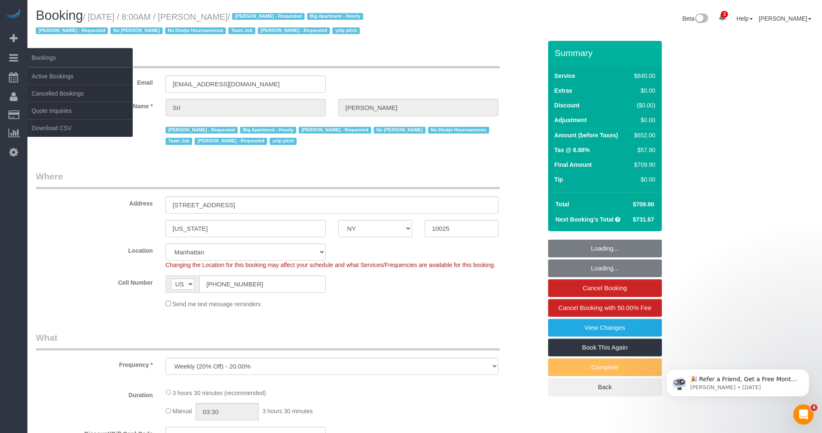
select select "3"
select select "210"
select select "object:1348"
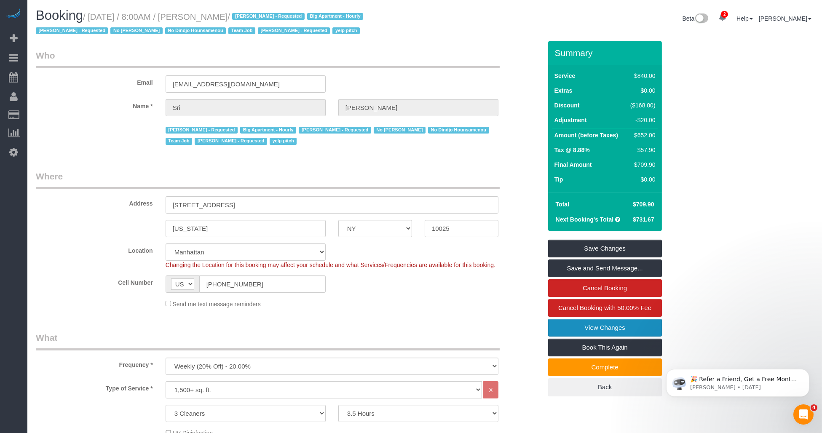
click at [597, 328] on link "View Changes" at bounding box center [605, 328] width 114 height 18
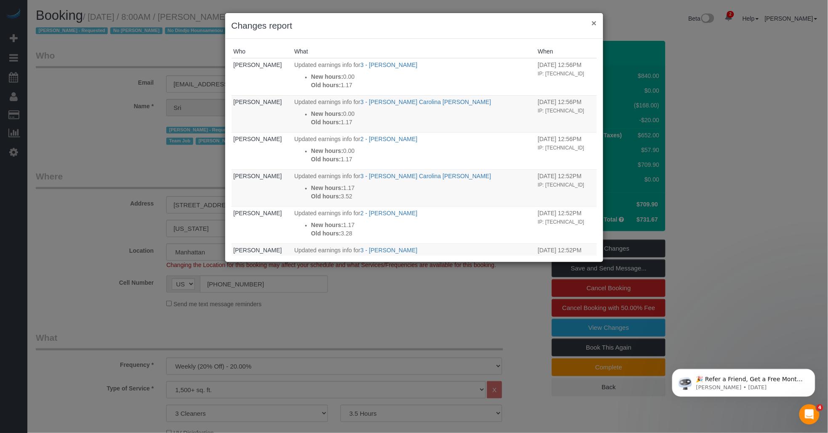
click at [592, 23] on button "×" at bounding box center [594, 23] width 5 height 9
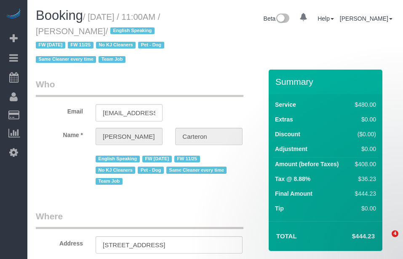
select select "NY"
select select "number:89"
select select "number:90"
select select "number:13"
select select "number:5"
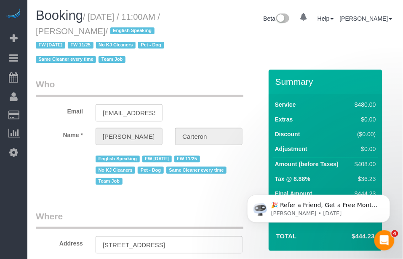
select select "string:[GEOGRAPHIC_DATA]"
select select "string:stripe-pm_1PhBly4VGloSiKo7AbZCQr6r"
select select "object:817"
select select "spot1"
select select "180"
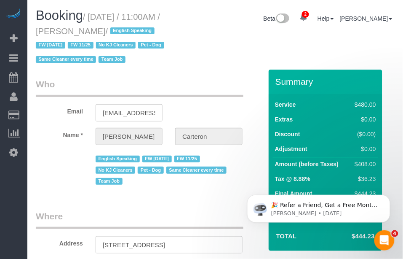
select select "object:1332"
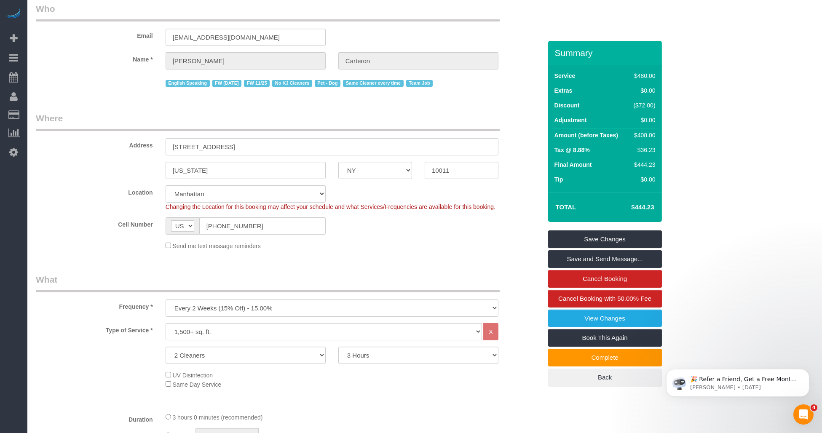
scroll to position [93, 0]
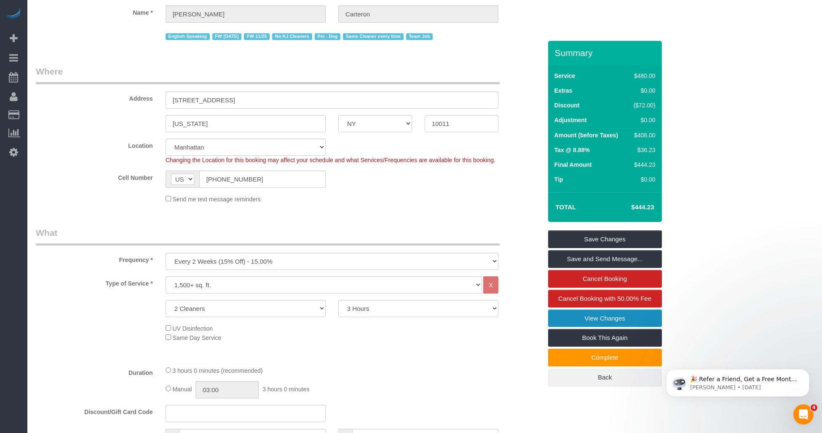
click at [403, 258] on link "View Changes" at bounding box center [605, 318] width 114 height 18
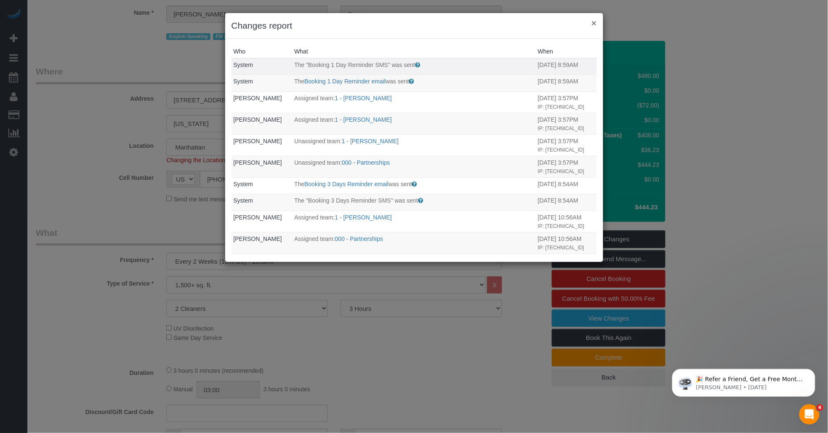
drag, startPoint x: 594, startPoint y: 19, endPoint x: 582, endPoint y: 48, distance: 31.0
click at [403, 20] on button "×" at bounding box center [594, 23] width 5 height 9
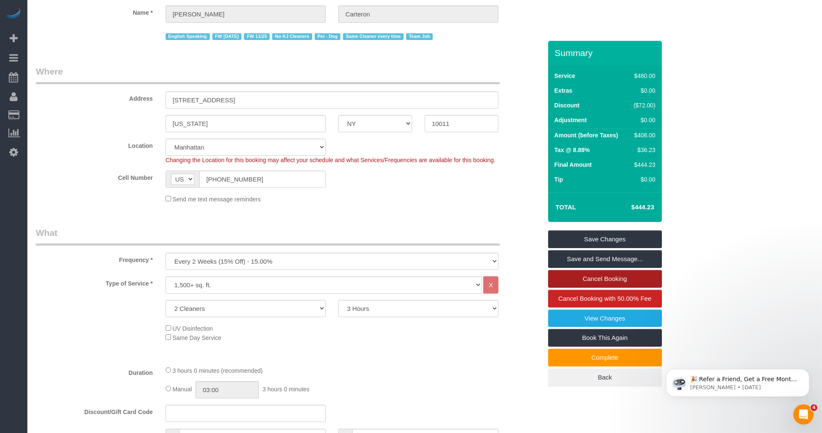
click at [403, 258] on link "Cancel Booking" at bounding box center [605, 279] width 114 height 18
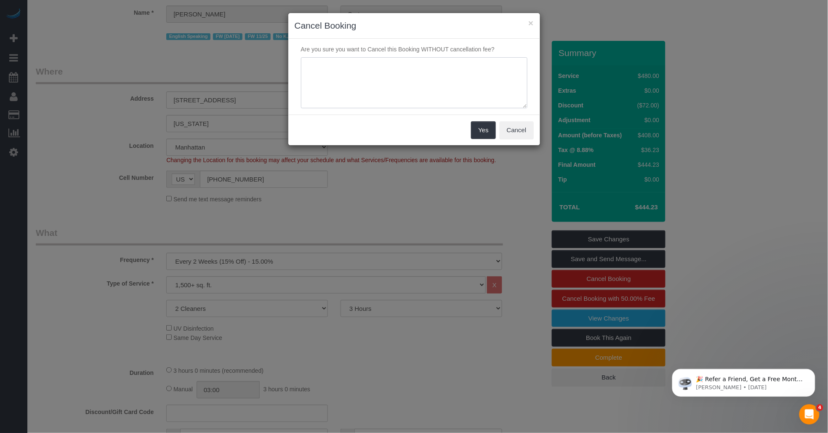
click at [376, 96] on textarea at bounding box center [414, 82] width 227 height 51
click at [401, 64] on textarea at bounding box center [414, 82] width 227 height 51
click at [403, 77] on textarea at bounding box center [414, 82] width 227 height 51
click at [365, 75] on textarea at bounding box center [414, 82] width 227 height 51
click at [395, 74] on textarea at bounding box center [414, 82] width 227 height 51
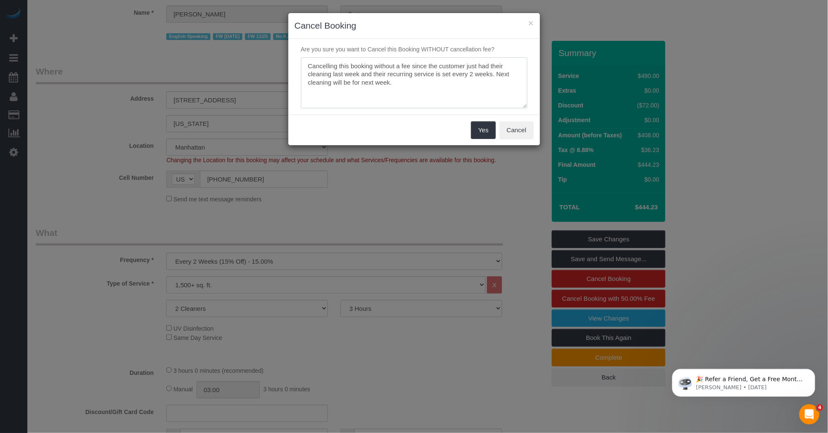
click at [325, 60] on textarea at bounding box center [414, 82] width 227 height 51
drag, startPoint x: 323, startPoint y: 66, endPoint x: 464, endPoint y: 85, distance: 142.8
click at [403, 85] on textarea at bounding box center [414, 82] width 227 height 51
drag, startPoint x: 434, startPoint y: 93, endPoint x: 273, endPoint y: 58, distance: 164.6
click at [273, 58] on div "× Cancel Booking Are you sure you want to Cancel this Booking WITHOUT cancellat…" at bounding box center [414, 216] width 828 height 433
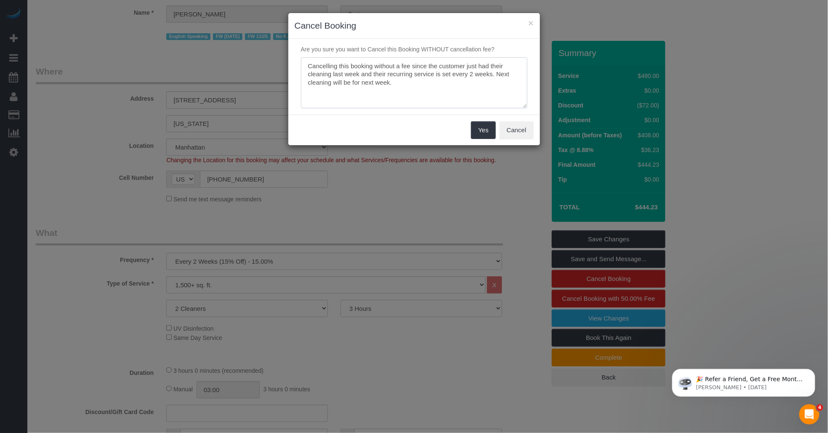
click at [355, 83] on textarea at bounding box center [414, 82] width 227 height 51
click at [398, 89] on textarea at bounding box center [414, 82] width 227 height 51
drag, startPoint x: 335, startPoint y: 73, endPoint x: 302, endPoint y: 68, distance: 33.2
click at [302, 68] on textarea at bounding box center [414, 82] width 227 height 51
type textarea "Cancelling this booking without a fee since the customer just had their cleanin…"
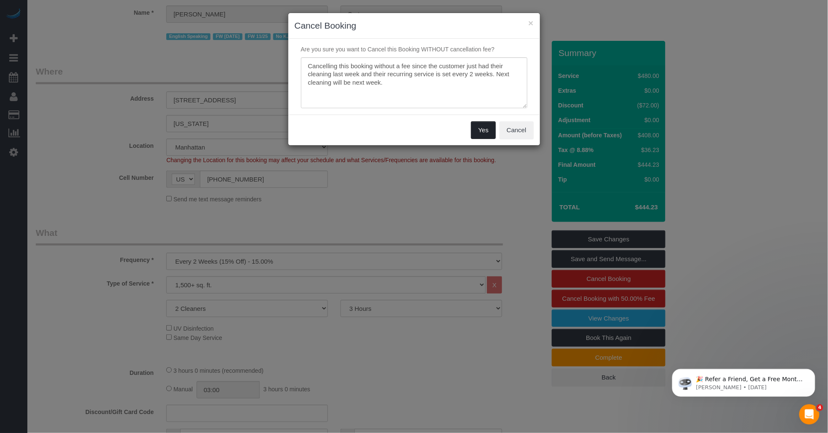
click at [403, 132] on button "Yes" at bounding box center [483, 130] width 24 height 18
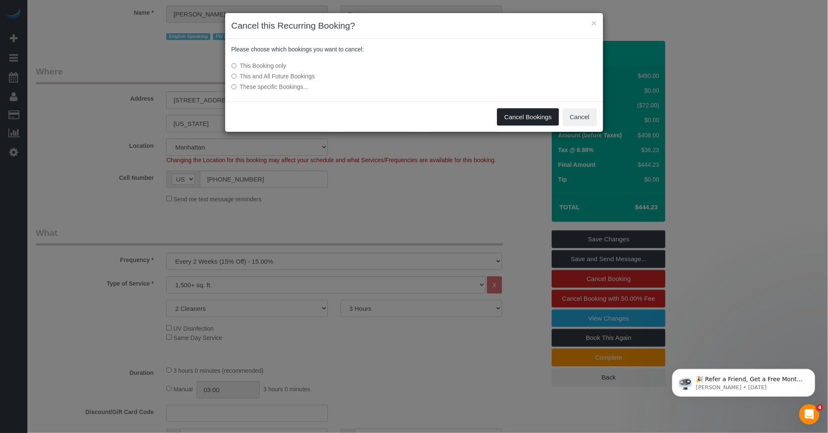
click at [403, 116] on button "Cancel Bookings" at bounding box center [528, 117] width 62 height 18
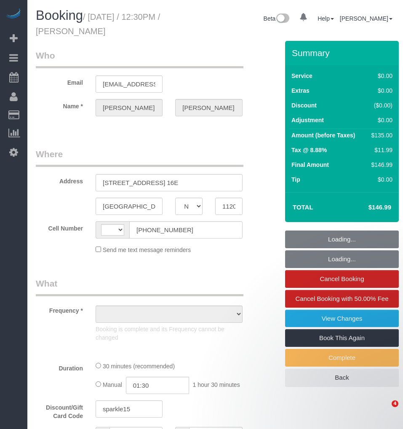
select select "NY"
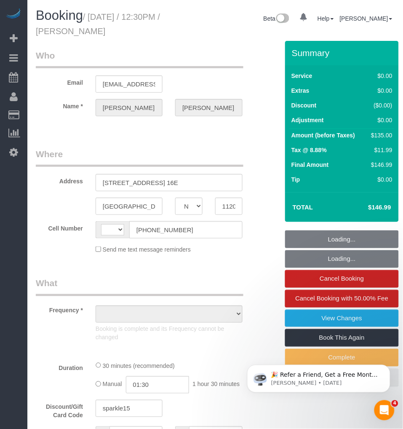
select select "string:[GEOGRAPHIC_DATA]"
select select "object:741"
select select "number:58"
select select "number:72"
select select "number:15"
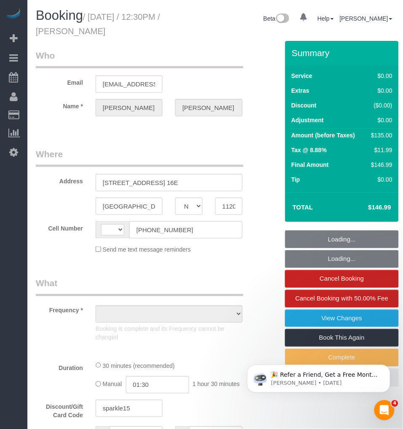
select select "number:5"
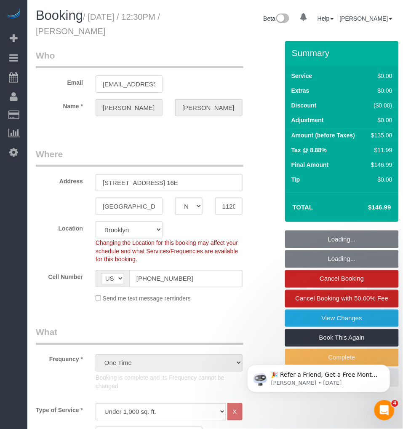
select select "string:stripe-pm_1RyaQc4VGloSiKo7A9QHNwkJ"
select select "object:908"
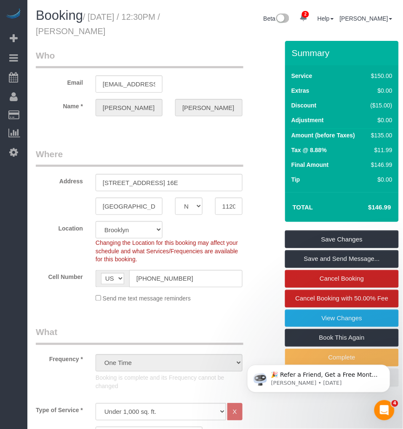
drag, startPoint x: 75, startPoint y: 31, endPoint x: 131, endPoint y: 30, distance: 56.0
click at [131, 30] on h1 "Booking / [DATE] / 12:30PM / [PERSON_NAME]" at bounding box center [107, 22] width 142 height 29
drag, startPoint x: 47, startPoint y: 112, endPoint x: 173, endPoint y: 111, distance: 126.8
click at [48, 114] on link "Customers" at bounding box center [79, 115] width 105 height 17
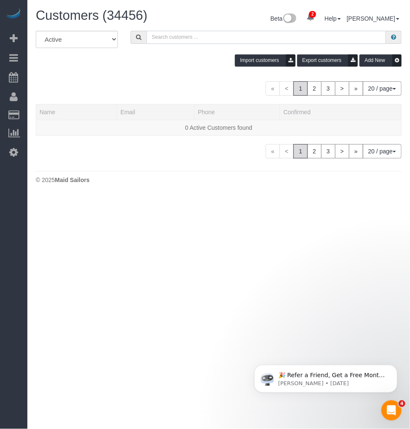
click at [166, 39] on input "text" at bounding box center [267, 37] width 240 height 13
paste input "[PERSON_NAME]"
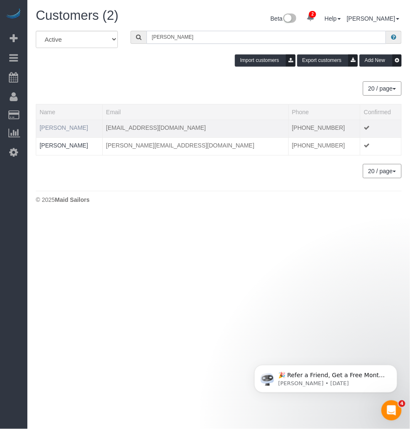
type input "[PERSON_NAME]"
click at [59, 128] on link "[PERSON_NAME]" at bounding box center [64, 127] width 48 height 7
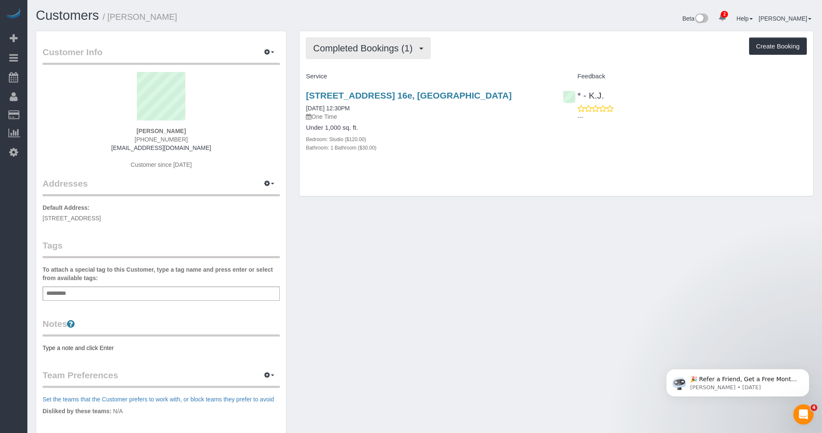
click at [388, 52] on span "Completed Bookings (1)" at bounding box center [365, 48] width 104 height 11
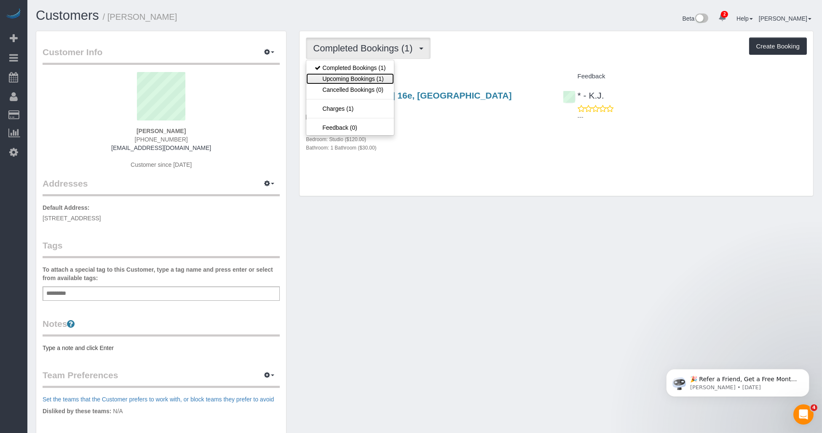
click at [359, 77] on link "Upcoming Bookings (1)" at bounding box center [350, 78] width 88 height 11
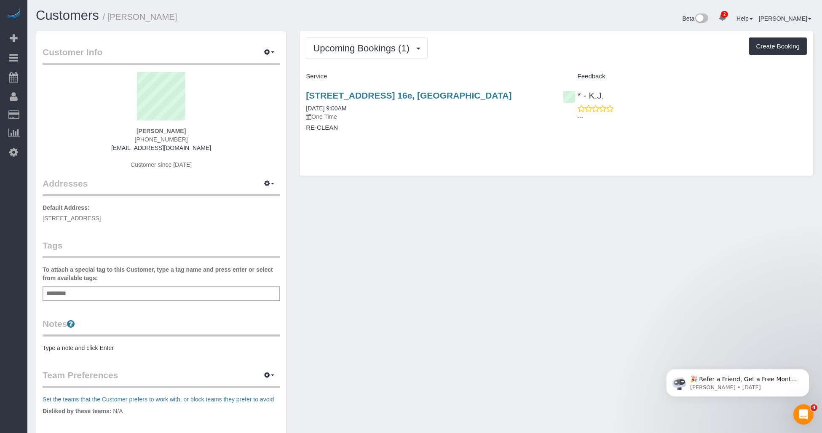
click at [403, 89] on div "[STREET_ADDRESS] 16e, [GEOGRAPHIC_DATA] [DATE] 9:00AM One Time RE-CLEAN" at bounding box center [427, 115] width 256 height 65
click at [403, 91] on link "[STREET_ADDRESS] 16e, [GEOGRAPHIC_DATA]" at bounding box center [408, 96] width 205 height 10
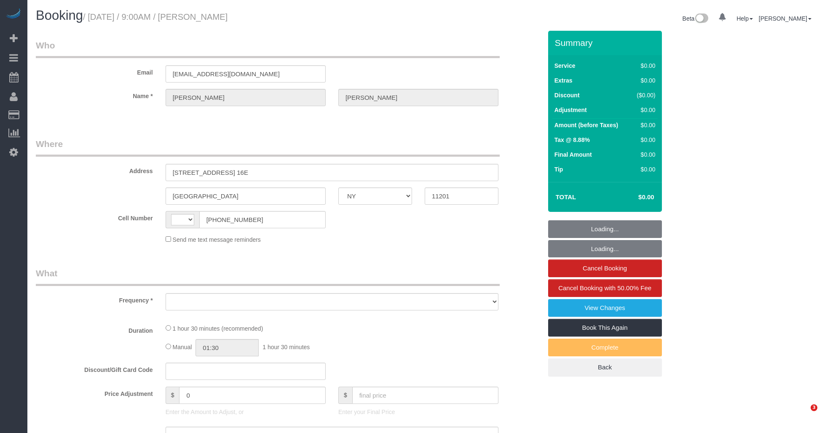
select select "NY"
select select "string:US"
select select "object:633"
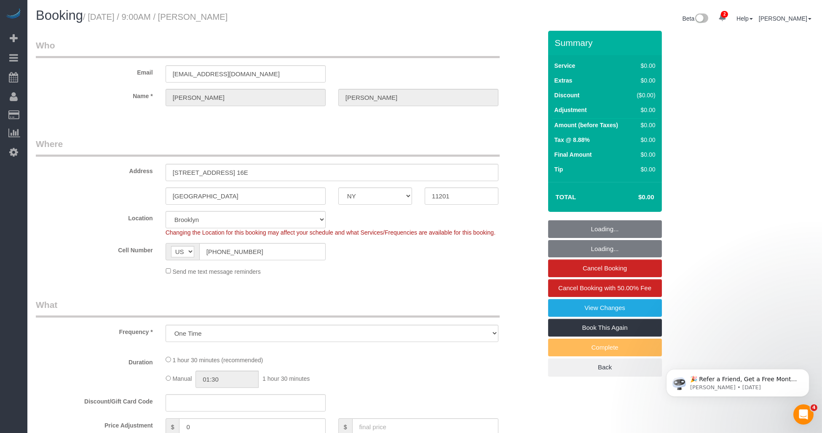
select select "string:stripe-pm_1RyaQc4VGloSiKo7A9QHNwkJ"
select select "spot1"
select select "number:89"
select select "number:90"
select select "number:15"
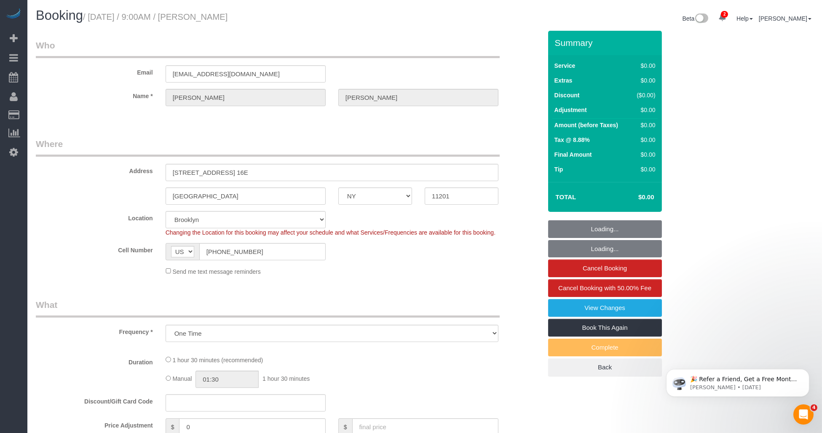
select select "number:5"
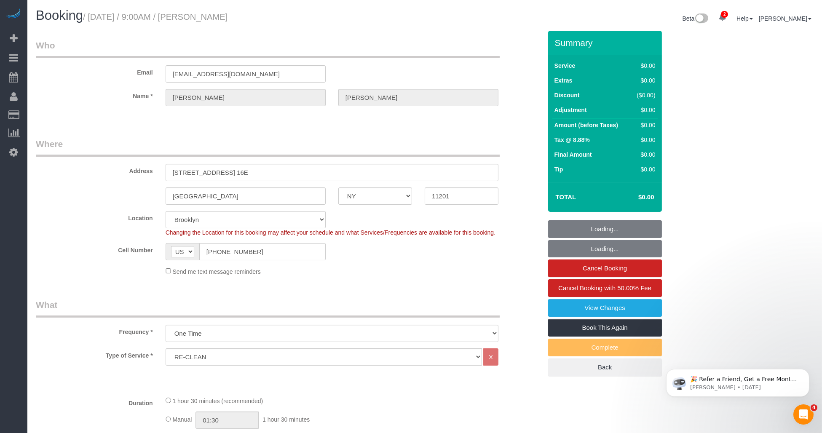
select select "object:805"
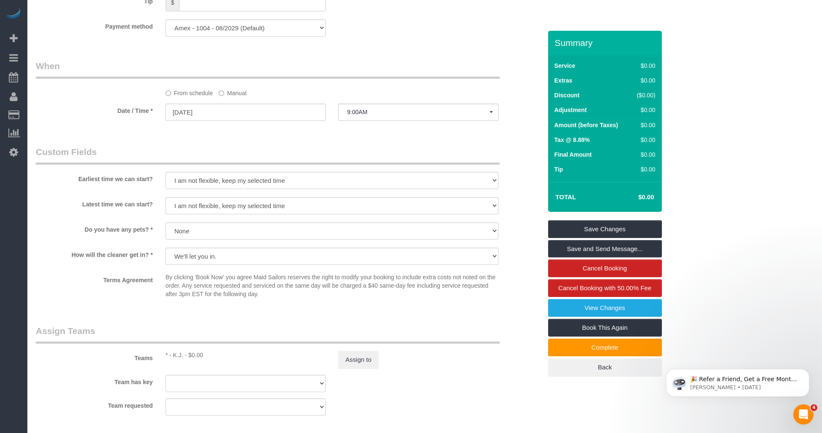
scroll to position [608, 0]
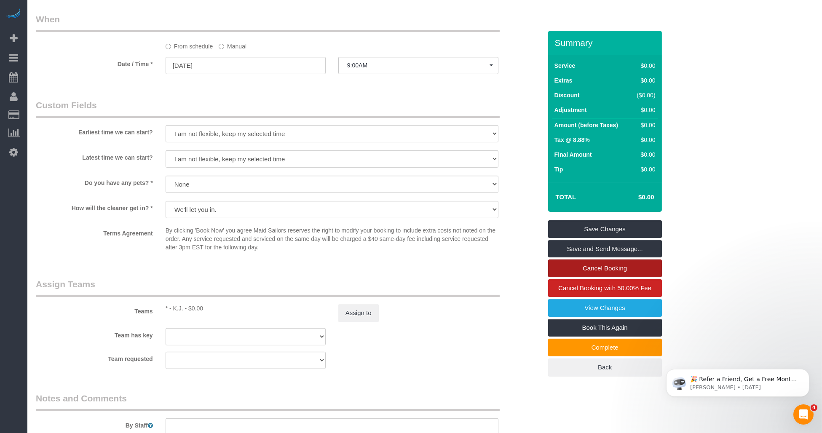
click at [584, 269] on link "Cancel Booking" at bounding box center [605, 268] width 114 height 18
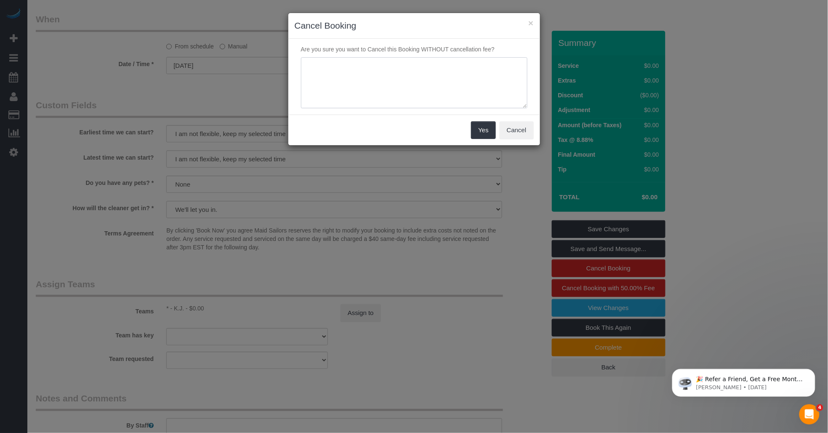
click at [364, 80] on textarea at bounding box center [414, 82] width 227 height 51
click at [367, 77] on textarea at bounding box center [414, 82] width 227 height 51
click at [406, 72] on textarea at bounding box center [414, 82] width 227 height 51
click at [308, 64] on textarea at bounding box center [414, 82] width 227 height 51
click at [310, 65] on textarea at bounding box center [414, 82] width 227 height 51
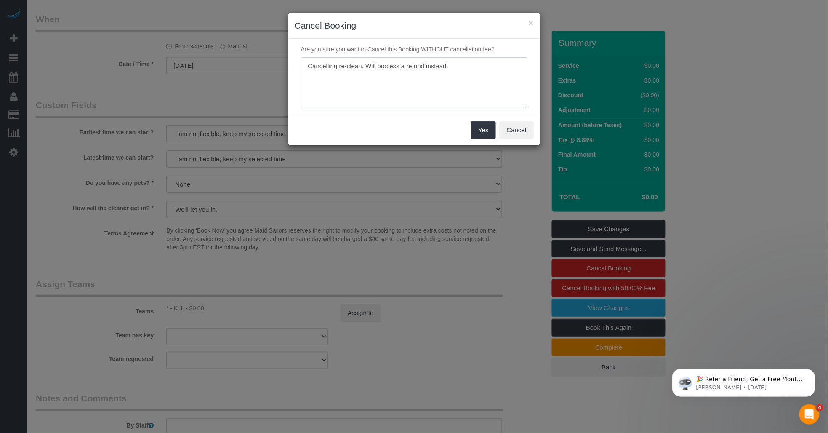
click at [312, 65] on textarea at bounding box center [414, 82] width 227 height 51
click at [378, 67] on textarea at bounding box center [414, 82] width 227 height 51
drag, startPoint x: 432, startPoint y: 64, endPoint x: 521, endPoint y: 65, distance: 89.3
click at [521, 65] on textarea at bounding box center [414, 82] width 227 height 51
click at [327, 64] on textarea at bounding box center [414, 82] width 227 height 51
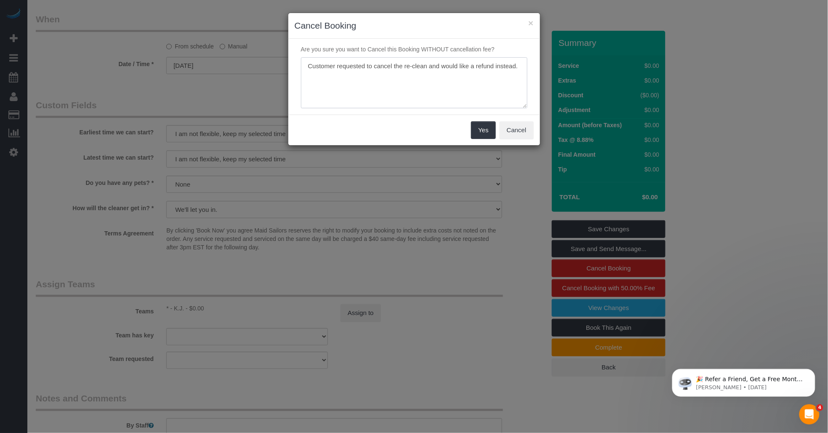
click at [318, 67] on textarea at bounding box center [414, 82] width 227 height 51
click at [355, 66] on textarea at bounding box center [414, 82] width 227 height 51
drag, startPoint x: 402, startPoint y: 76, endPoint x: 418, endPoint y: 78, distance: 16.2
click at [405, 76] on textarea at bounding box center [414, 82] width 227 height 51
drag, startPoint x: 432, startPoint y: 82, endPoint x: 448, endPoint y: 82, distance: 16.0
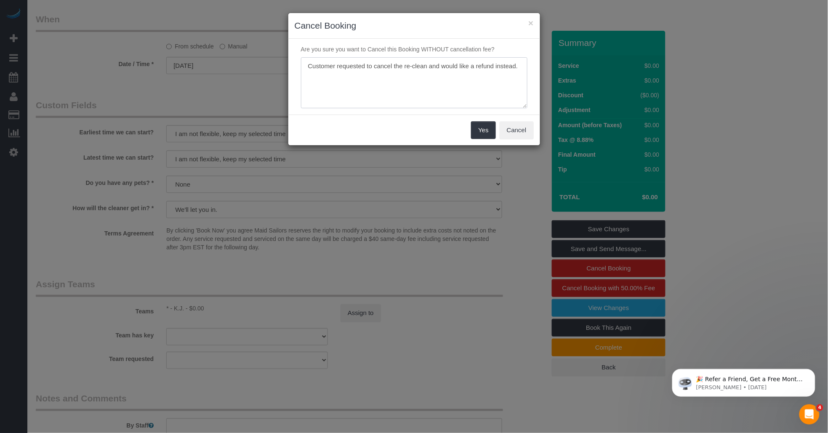
click at [432, 82] on textarea at bounding box center [414, 82] width 227 height 51
drag, startPoint x: 462, startPoint y: 83, endPoint x: 493, endPoint y: 86, distance: 31.3
click at [466, 83] on textarea at bounding box center [414, 82] width 227 height 51
click at [497, 87] on textarea at bounding box center [414, 82] width 227 height 51
click at [489, 89] on textarea at bounding box center [414, 82] width 227 height 51
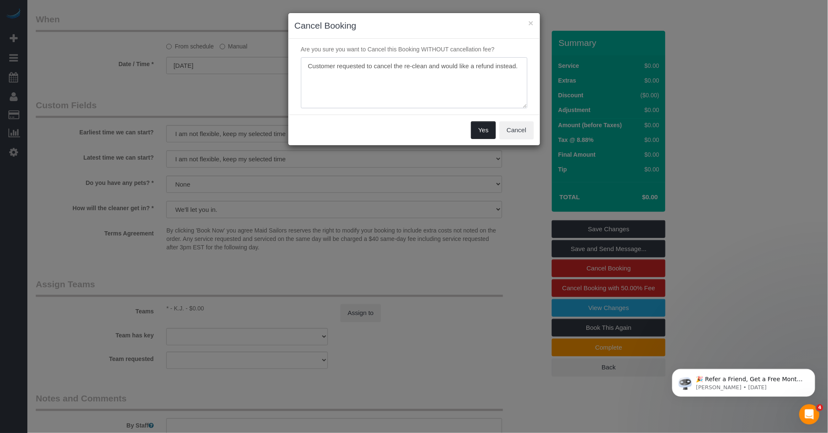
type textarea "Customer requested to cancel the re-clean and would like a refund instead."
click at [482, 132] on button "Yes" at bounding box center [483, 130] width 24 height 18
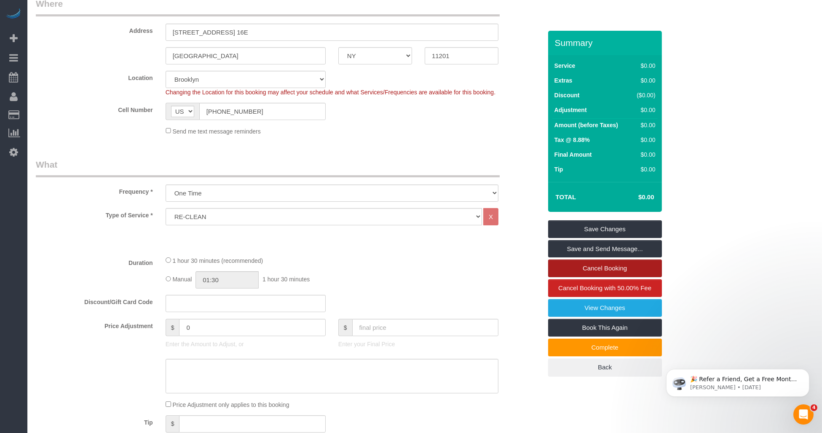
scroll to position [0, 0]
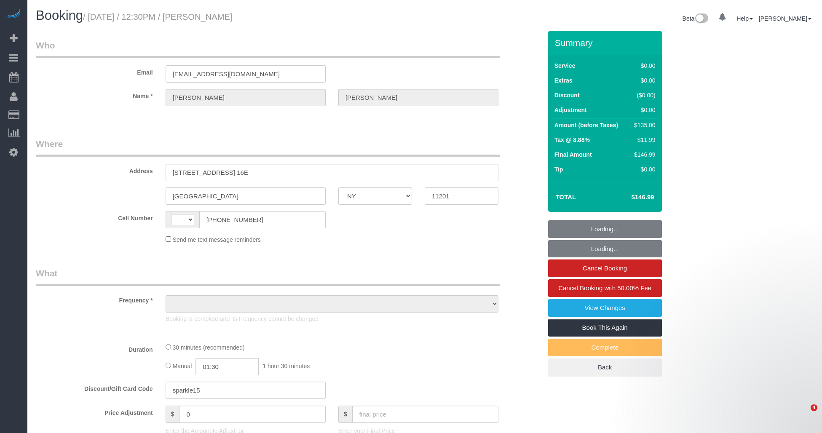
select select "NY"
select select "object:391"
select select "string:stripe-pm_1RyaQc4VGloSiKo7A9QHNwkJ"
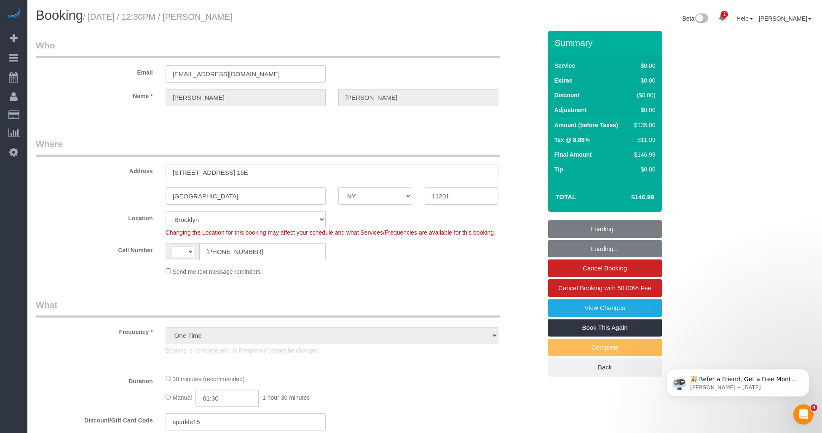
select select "object:805"
select select "string:[GEOGRAPHIC_DATA]"
select select "number:58"
select select "number:72"
select select "number:15"
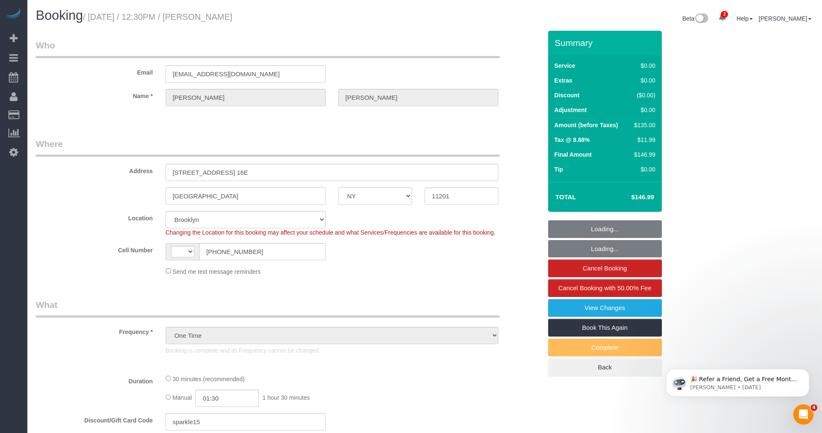
select select "number:5"
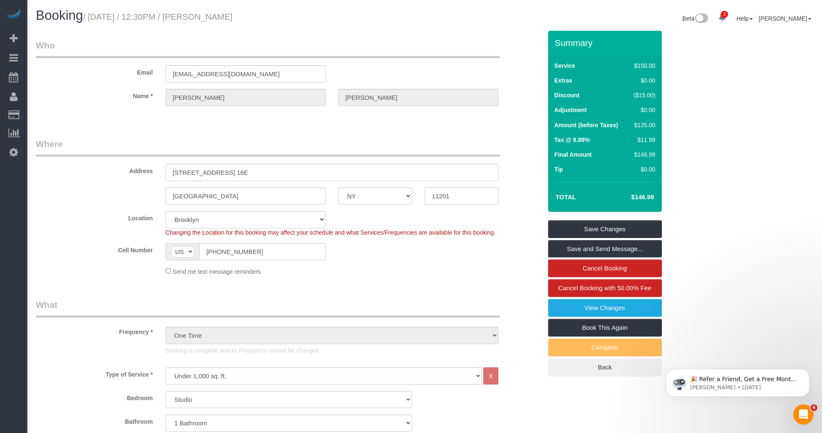
drag, startPoint x: 200, startPoint y: 17, endPoint x: 276, endPoint y: 17, distance: 75.8
click at [276, 17] on h1 "Booking / August 22, 2025 / 12:30PM / Kate Larson" at bounding box center [227, 15] width 382 height 14
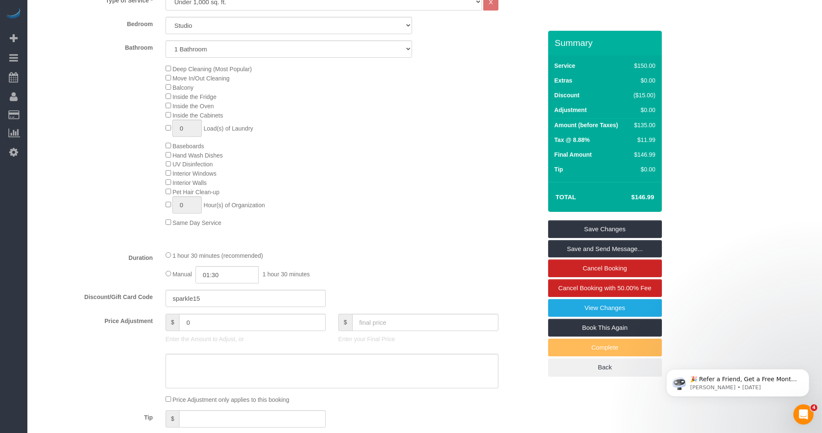
scroll to position [421, 0]
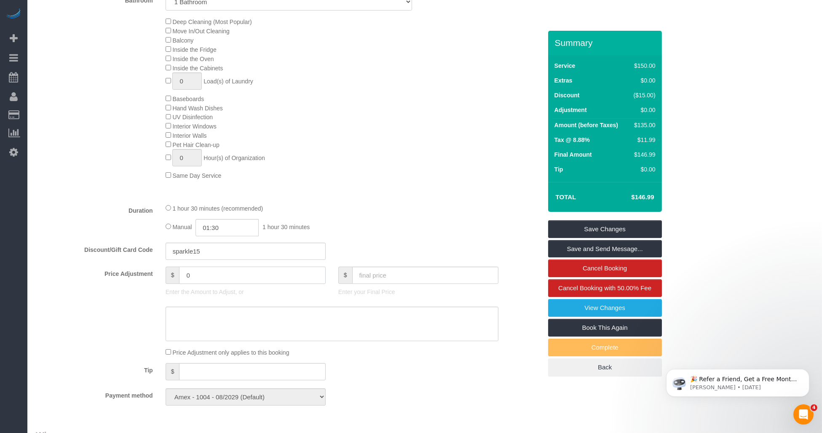
click at [188, 282] on input "0" at bounding box center [252, 275] width 146 height 17
click at [230, 284] on input "0" at bounding box center [252, 275] width 146 height 17
click at [452, 213] on fieldset "What Frequency * One Time Weekly (20% Off) - 20.00% Every 2 Weeks (15% Off) - 1…" at bounding box center [289, 144] width 506 height 534
drag, startPoint x: 224, startPoint y: 283, endPoint x: 173, endPoint y: 283, distance: 51.8
click at [173, 283] on div "$ 101.25" at bounding box center [245, 275] width 160 height 17
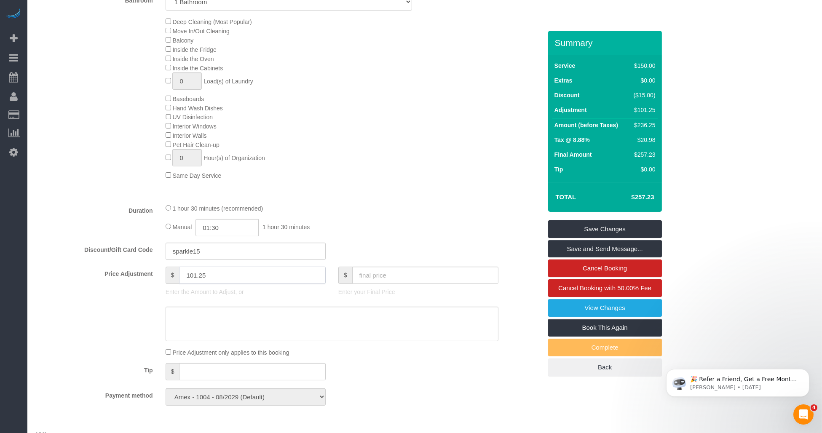
click at [190, 284] on input "101.25" at bounding box center [252, 275] width 146 height 17
click at [188, 284] on input "101.25" at bounding box center [252, 275] width 146 height 17
type input "-101.25"
click at [462, 236] on div "Manual 01:30 1 hour 30 minutes" at bounding box center [331, 227] width 333 height 17
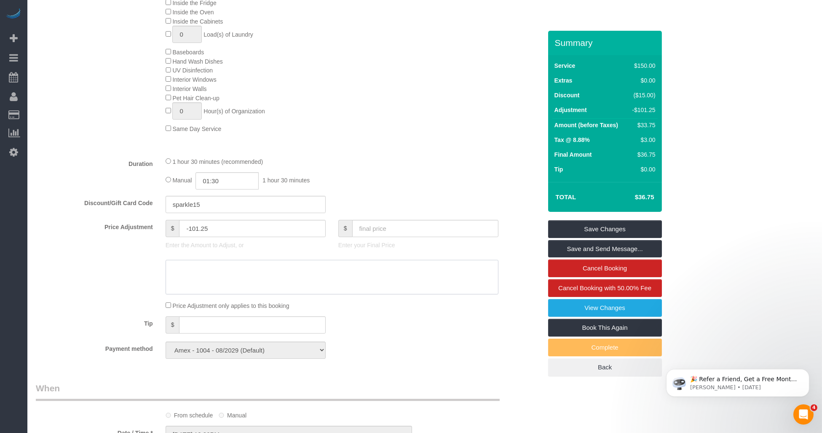
click at [198, 279] on textarea at bounding box center [331, 277] width 333 height 35
click at [357, 274] on textarea at bounding box center [331, 277] width 333 height 35
click at [355, 277] on textarea at bounding box center [331, 277] width 333 height 35
click at [406, 278] on textarea at bounding box center [331, 277] width 333 height 35
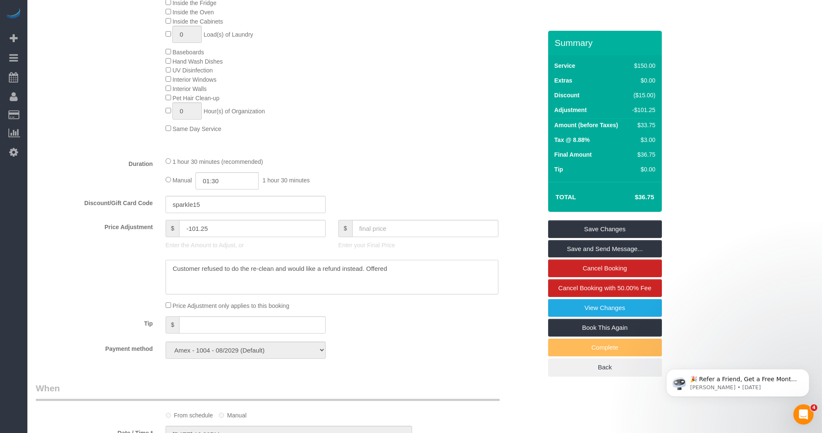
paste textarea "101.25"
click at [389, 281] on textarea at bounding box center [331, 277] width 333 height 35
click at [459, 283] on textarea at bounding box center [331, 277] width 333 height 35
click at [467, 283] on textarea at bounding box center [331, 277] width 333 height 35
click at [469, 283] on textarea at bounding box center [331, 277] width 333 height 35
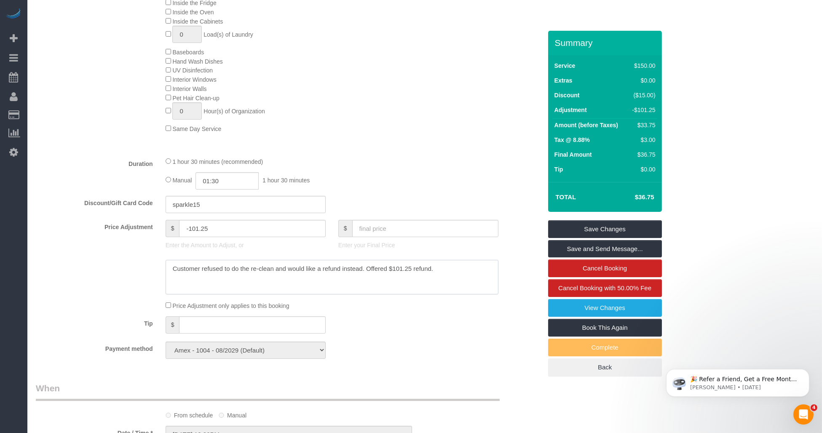
drag, startPoint x: 388, startPoint y: 277, endPoint x: 411, endPoint y: 279, distance: 23.3
click at [411, 279] on textarea at bounding box center [331, 277] width 333 height 35
click at [355, 285] on textarea at bounding box center [331, 277] width 333 height 35
click at [252, 280] on textarea at bounding box center [331, 277] width 333 height 35
click at [213, 283] on textarea at bounding box center [331, 277] width 333 height 35
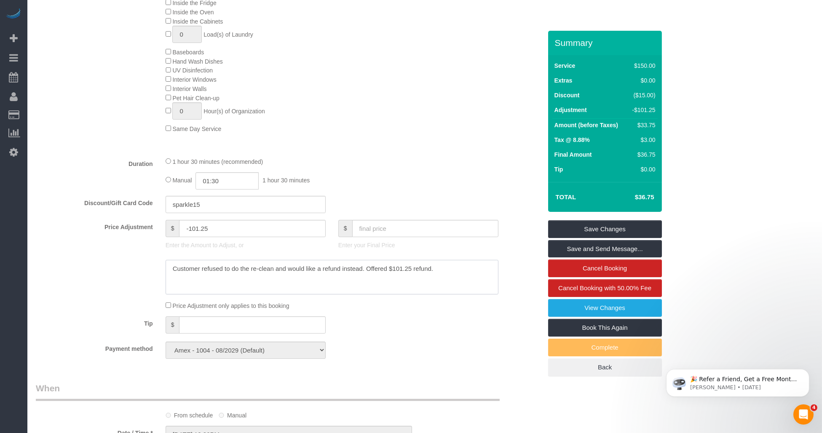
click at [213, 283] on textarea at bounding box center [331, 277] width 333 height 35
click at [257, 283] on textarea at bounding box center [331, 277] width 333 height 35
click at [234, 281] on textarea at bounding box center [331, 277] width 333 height 35
click at [248, 280] on textarea at bounding box center [331, 277] width 333 height 35
drag, startPoint x: 249, startPoint y: 281, endPoint x: 172, endPoint y: 276, distance: 77.6
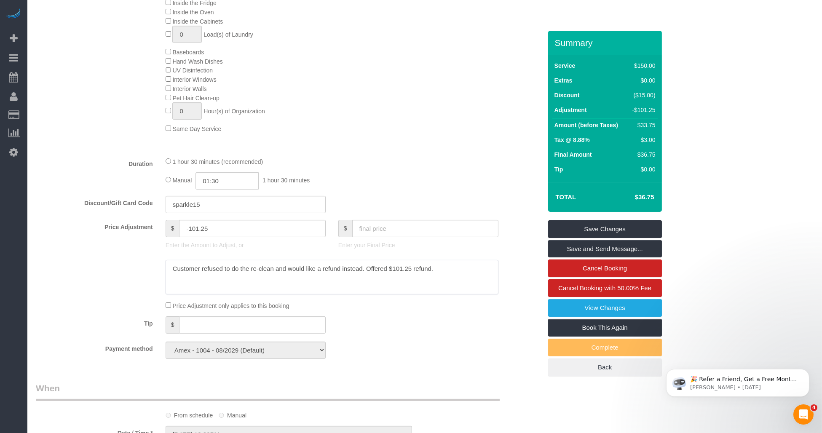
click at [173, 278] on textarea at bounding box center [331, 277] width 333 height 35
click at [283, 280] on textarea at bounding box center [331, 277] width 333 height 35
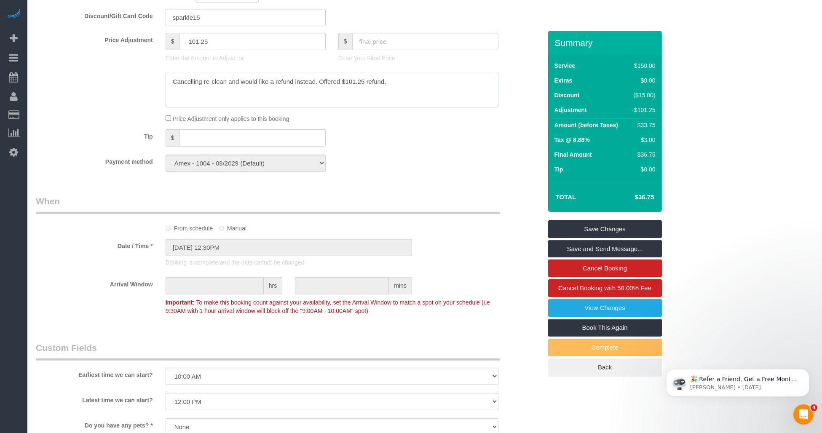
scroll to position [515, 0]
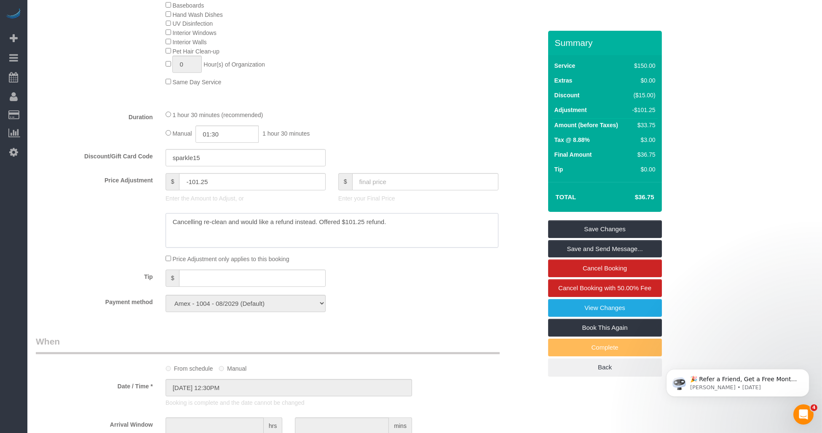
drag, startPoint x: 256, startPoint y: 242, endPoint x: 267, endPoint y: 237, distance: 11.7
click at [258, 241] on textarea at bounding box center [331, 230] width 333 height 35
click at [248, 235] on textarea at bounding box center [331, 230] width 333 height 35
click at [245, 234] on textarea at bounding box center [331, 230] width 333 height 35
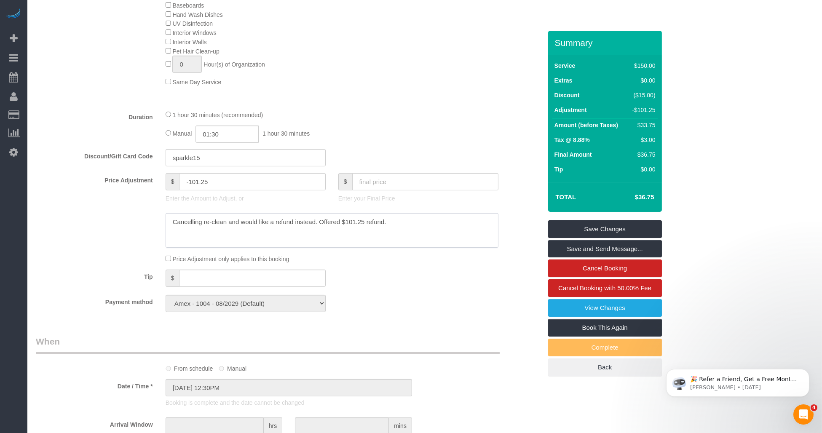
click at [245, 234] on textarea at bounding box center [331, 230] width 333 height 35
click at [281, 233] on textarea at bounding box center [331, 230] width 333 height 35
drag, startPoint x: 334, startPoint y: 233, endPoint x: 375, endPoint y: 233, distance: 40.8
click at [337, 233] on textarea at bounding box center [331, 230] width 333 height 35
drag, startPoint x: 331, startPoint y: 234, endPoint x: 317, endPoint y: 233, distance: 14.8
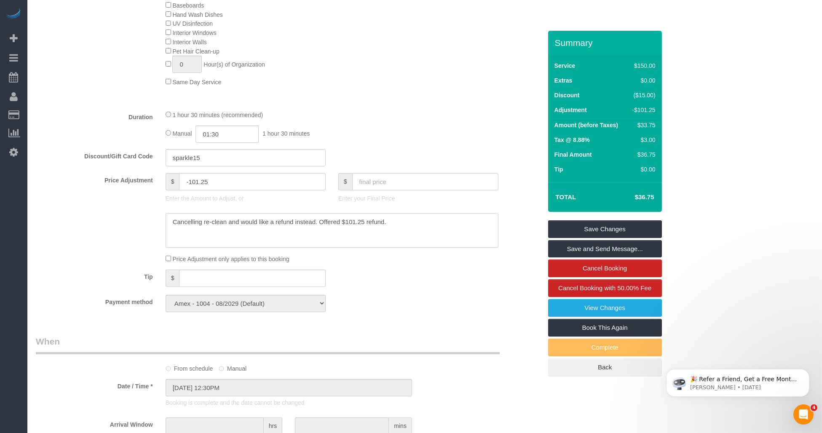
click at [330, 234] on textarea at bounding box center [331, 230] width 333 height 35
click at [318, 232] on textarea at bounding box center [331, 230] width 333 height 35
click at [241, 232] on textarea at bounding box center [331, 230] width 333 height 35
click at [264, 233] on textarea at bounding box center [331, 230] width 333 height 35
click at [248, 233] on textarea at bounding box center [331, 230] width 333 height 35
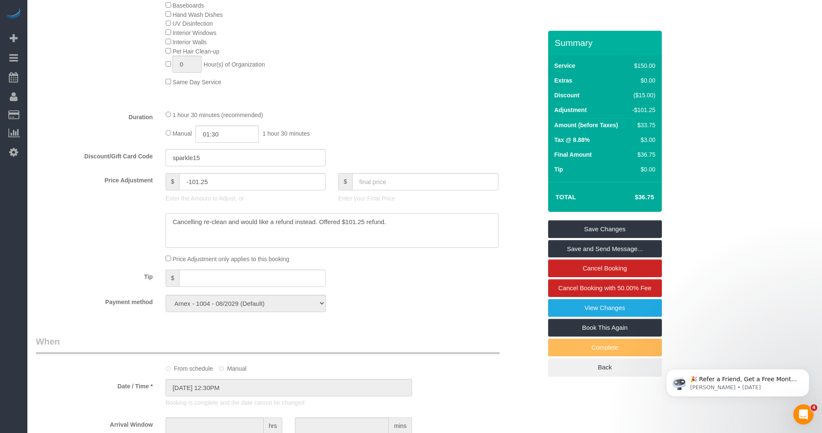
click at [248, 233] on textarea at bounding box center [331, 230] width 333 height 35
click at [240, 235] on textarea at bounding box center [331, 230] width 333 height 35
click at [233, 233] on textarea at bounding box center [331, 230] width 333 height 35
drag, startPoint x: 365, startPoint y: 230, endPoint x: 296, endPoint y: 232, distance: 69.1
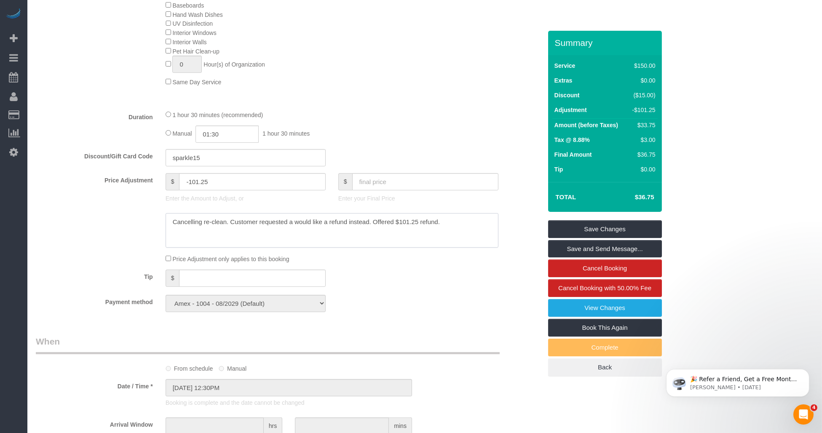
click at [296, 232] on textarea at bounding box center [331, 230] width 333 height 35
drag, startPoint x: 352, startPoint y: 232, endPoint x: 438, endPoint y: 231, distance: 85.9
click at [438, 231] on textarea at bounding box center [331, 230] width 333 height 35
click at [229, 232] on textarea at bounding box center [331, 230] width 333 height 35
click at [227, 229] on textarea at bounding box center [331, 230] width 333 height 35
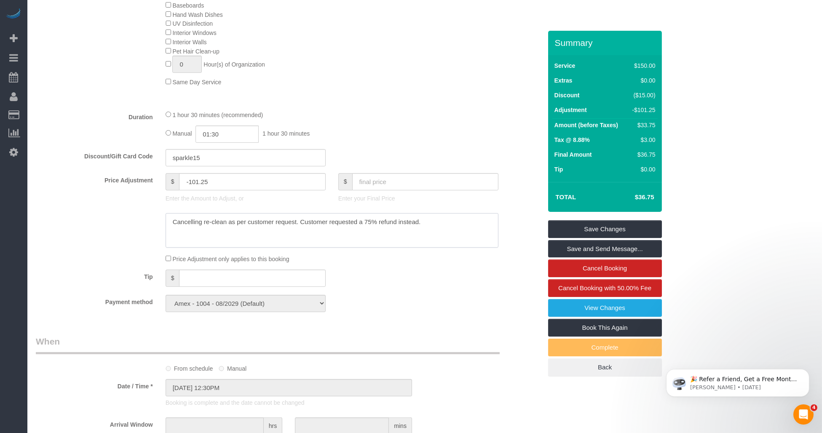
click at [335, 245] on textarea at bounding box center [331, 230] width 333 height 35
click at [318, 237] on textarea at bounding box center [331, 230] width 333 height 35
click at [318, 236] on textarea at bounding box center [331, 230] width 333 height 35
click at [350, 235] on textarea at bounding box center [331, 230] width 333 height 35
click at [365, 233] on textarea at bounding box center [331, 230] width 333 height 35
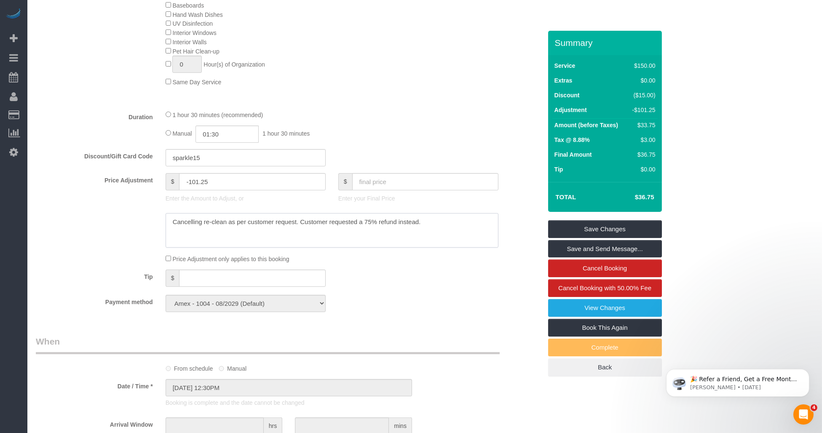
drag, startPoint x: 363, startPoint y: 231, endPoint x: 296, endPoint y: 232, distance: 66.1
click at [296, 232] on textarea at bounding box center [331, 230] width 333 height 35
click at [301, 232] on textarea at bounding box center [331, 230] width 333 height 35
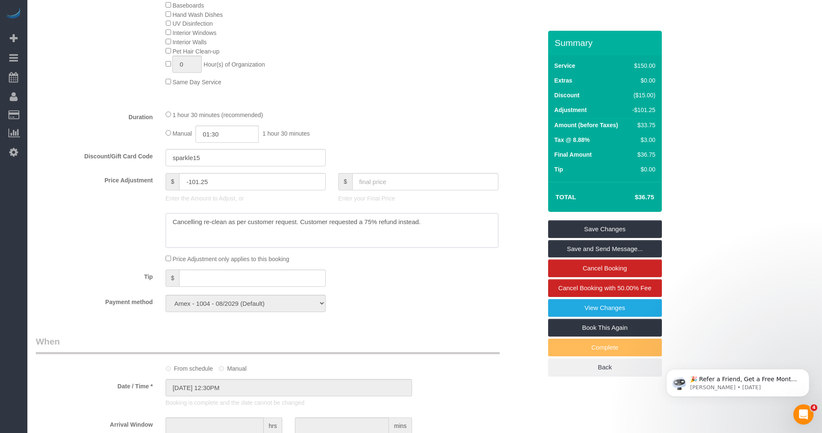
click at [215, 239] on textarea at bounding box center [331, 230] width 333 height 35
paste textarea "ed the re-clean as per the customer’s request. The customer has instead request…"
type textarea "Cancelled the re-clean as per the customer’s request. The customer has instead …"
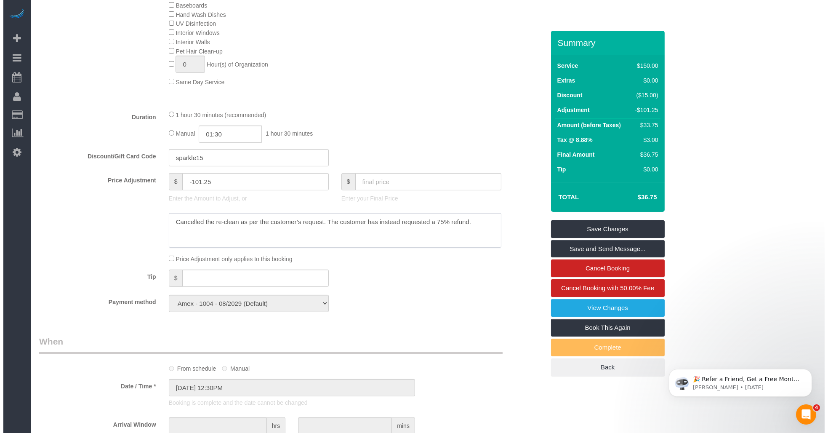
scroll to position [468, 0]
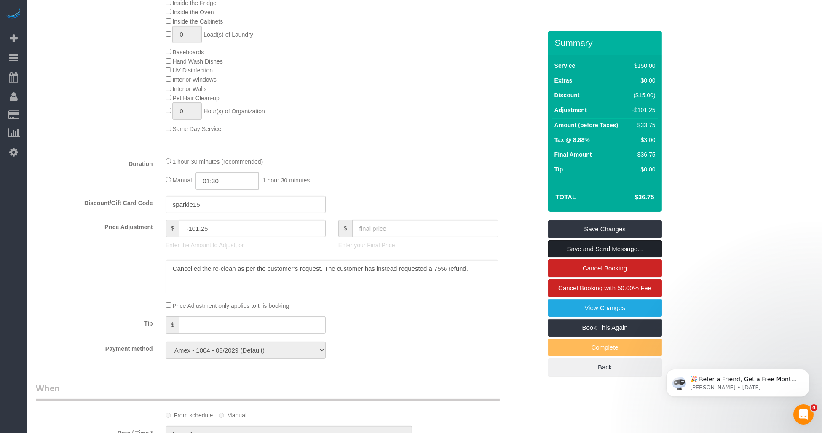
click at [582, 249] on link "Save and Send Message..." at bounding box center [605, 249] width 114 height 18
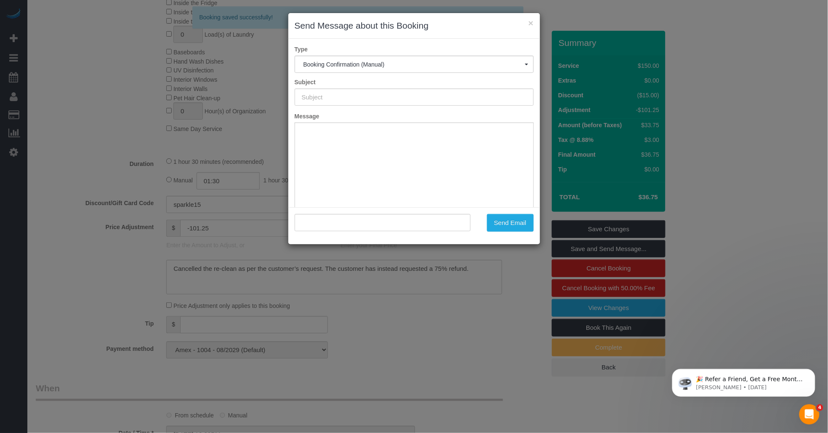
type input "Cleaning Confirmed for 08/22/2025 at 12:30pm"
type input ""Kate Larson" <kel488@msn.com>"
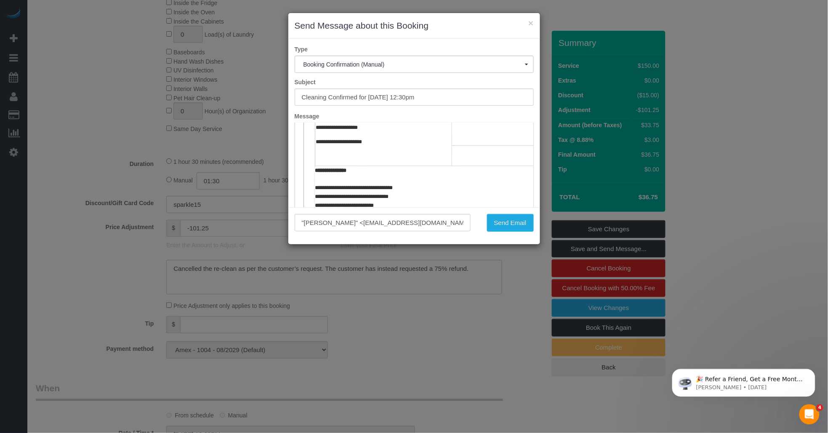
scroll to position [374, 0]
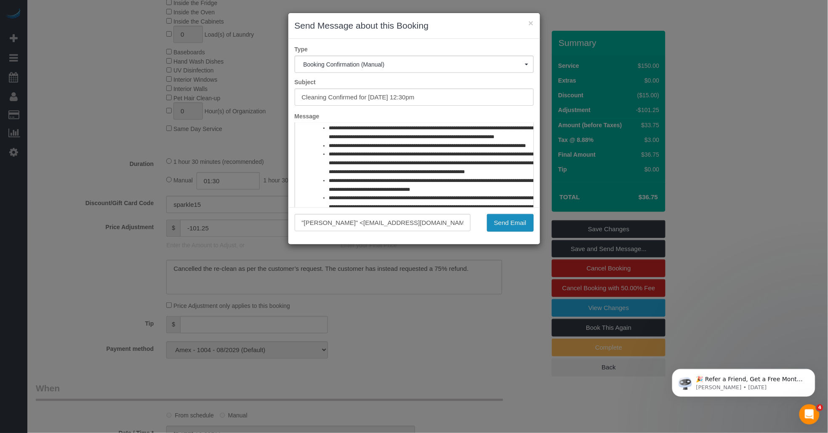
click at [508, 226] on button "Send Email" at bounding box center [510, 223] width 47 height 18
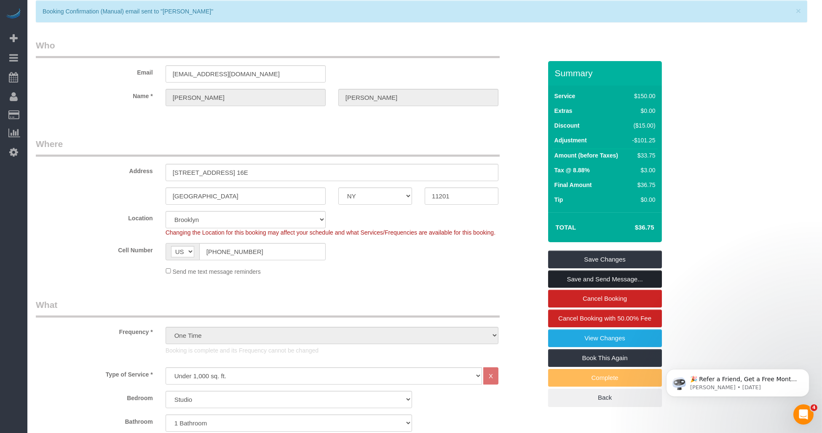
scroll to position [0, 0]
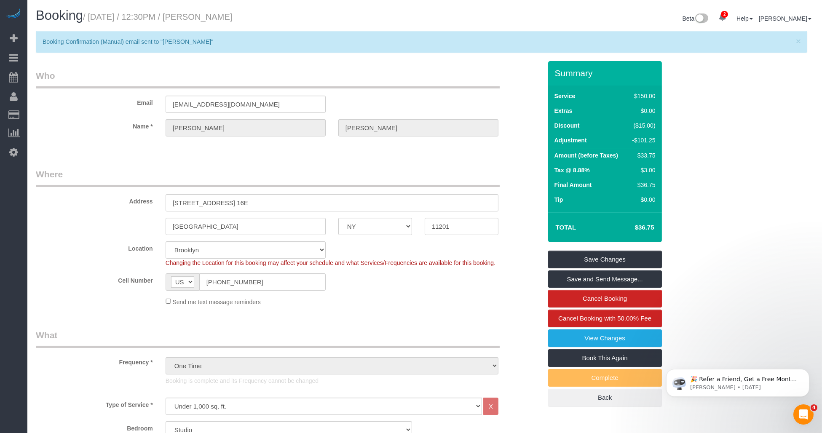
drag, startPoint x: 196, startPoint y: 157, endPoint x: 225, endPoint y: 15, distance: 145.2
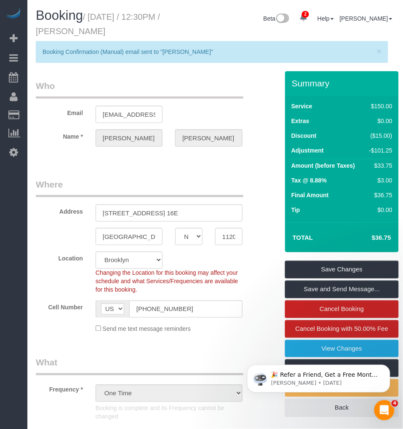
click at [80, 183] on legend "Where" at bounding box center [140, 187] width 208 height 19
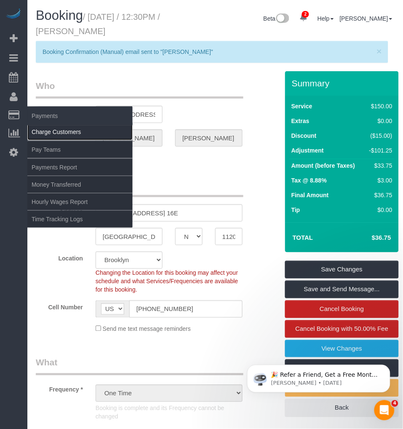
click at [36, 131] on link "Charge Customers" at bounding box center [79, 131] width 105 height 17
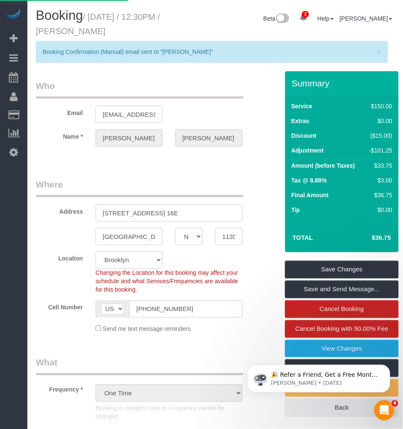
select select
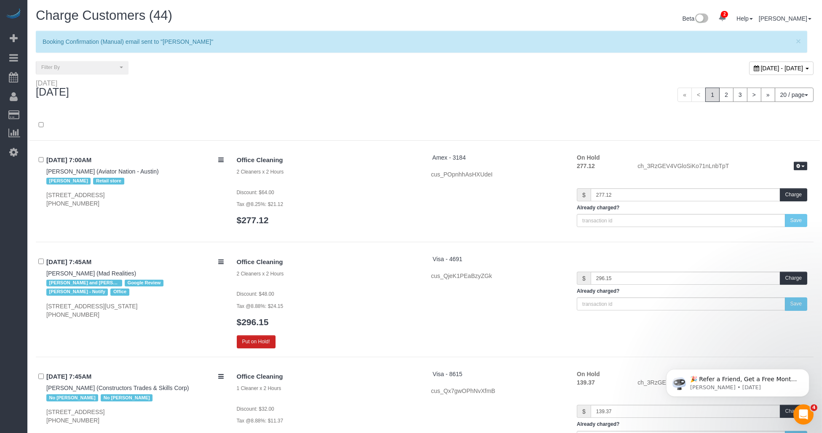
click at [760, 68] on span "August 25, 2025 - August 25, 2025" at bounding box center [781, 68] width 43 height 7
type input "**********"
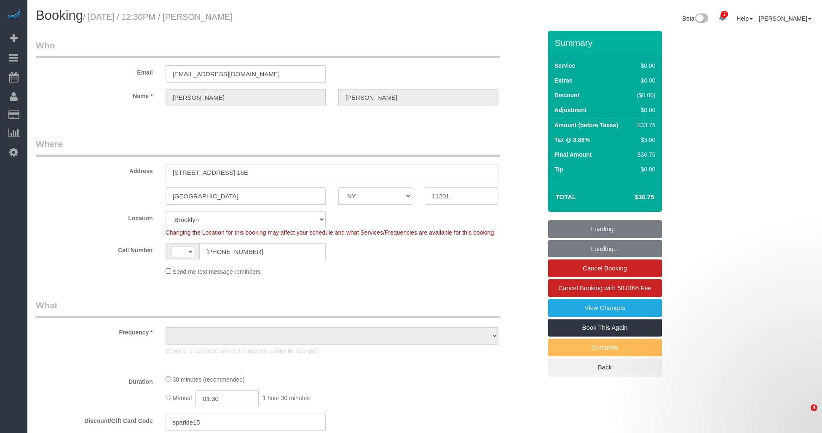
select select "NY"
select select "object:393"
select select "string:stripe-pm_1RyaQc4VGloSiKo7A9QHNwkJ"
select select "object:644"
select select "string:[GEOGRAPHIC_DATA]"
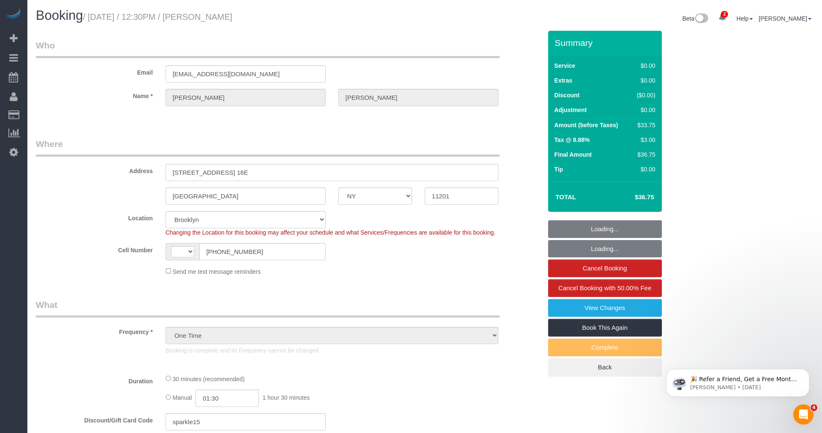
select select "number:58"
select select "number:72"
select select "number:15"
select select "number:5"
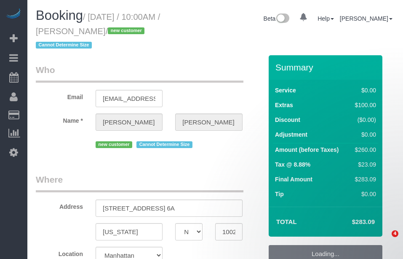
select select "NY"
select select "1"
select select "number:89"
select select "number:90"
select select "number:15"
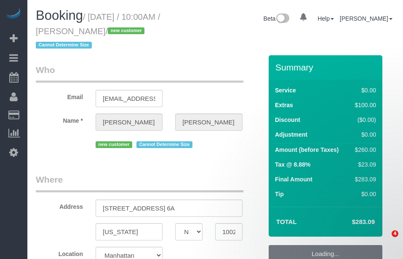
select select "number:5"
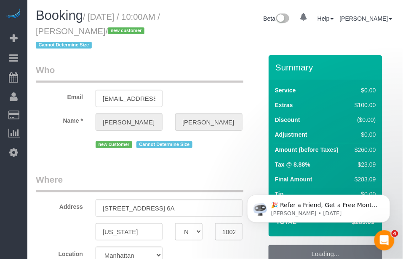
select select "string:stripe-pm_1RziHw4VGloSiKo7xH7VoZ7f"
select select "object:901"
select select "1"
select select "spot1"
select select "object:1354"
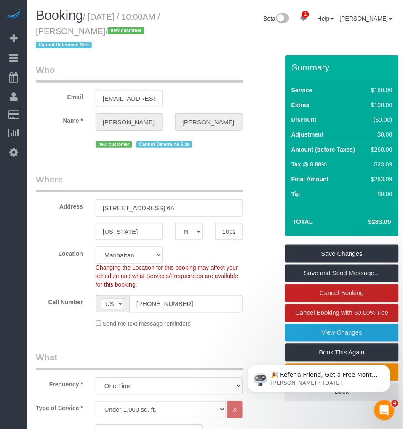
drag, startPoint x: 91, startPoint y: 15, endPoint x: 134, endPoint y: 29, distance: 45.3
click at [134, 29] on small "/ [DATE] / 10:00AM / [PERSON_NAME] / new customer Cannot Determine Size" at bounding box center [98, 31] width 124 height 38
